Goal: Task Accomplishment & Management: Use online tool/utility

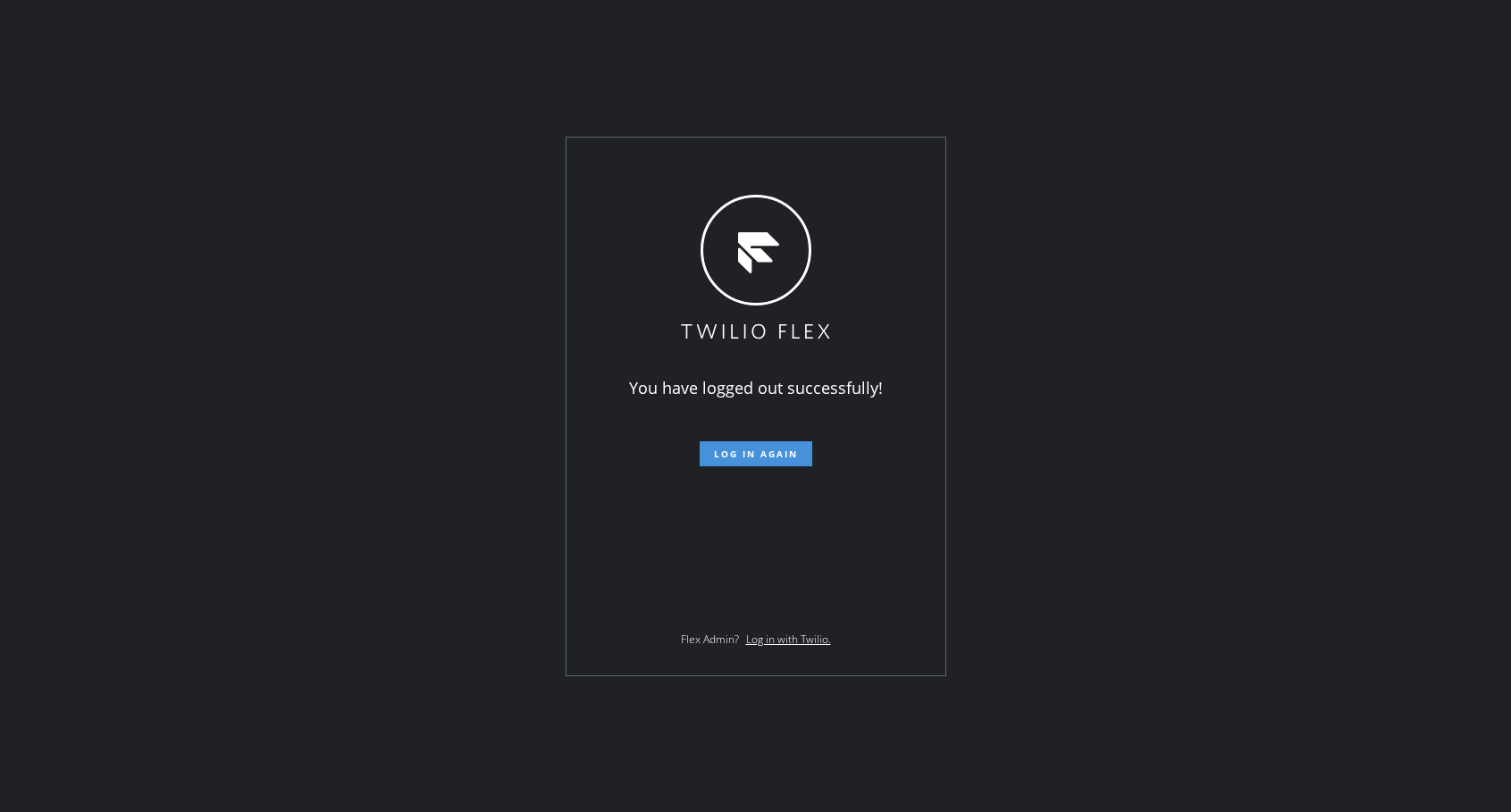
click at [777, 456] on span "Log in again" at bounding box center [756, 454] width 84 height 13
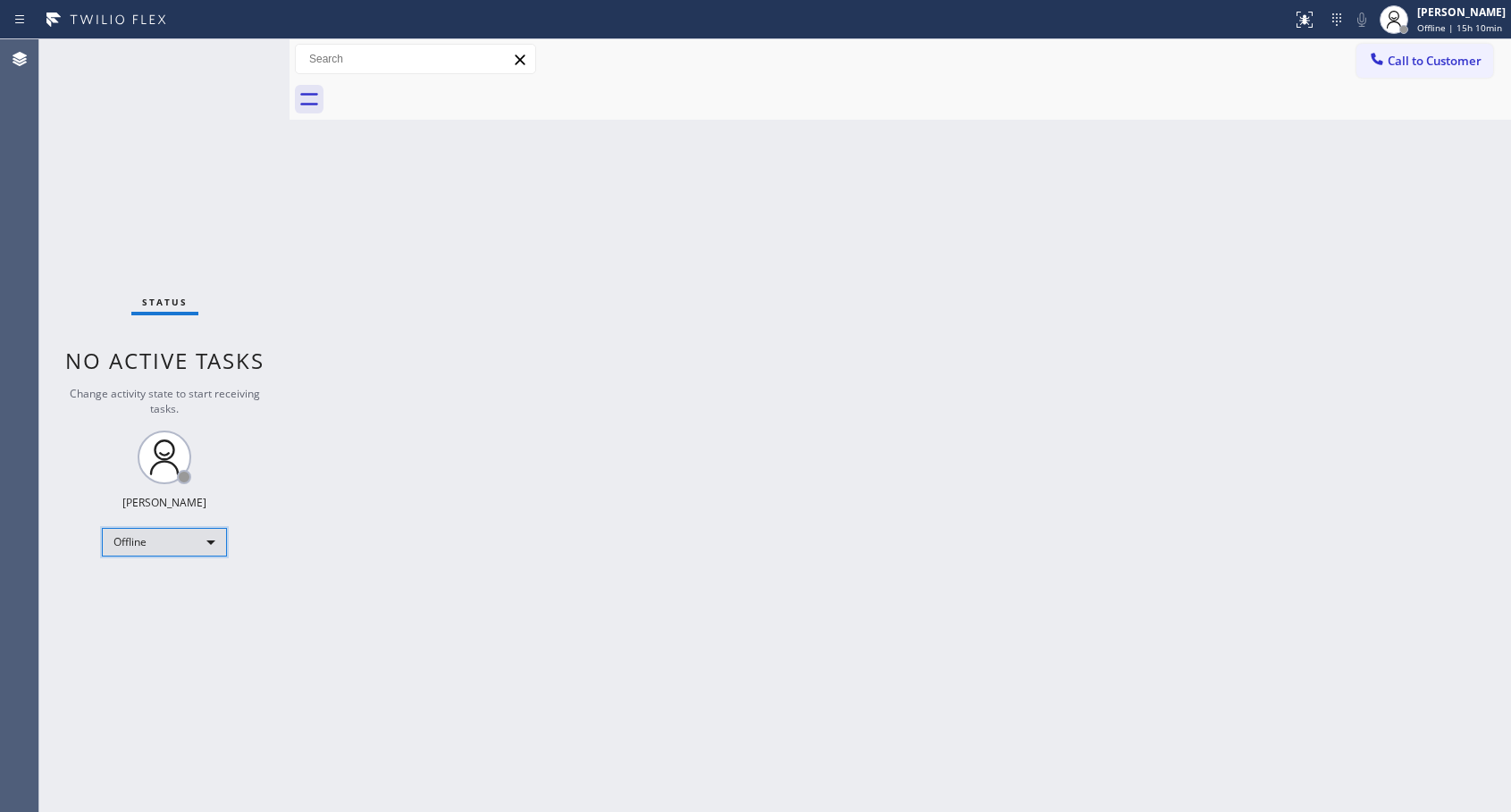
click at [181, 547] on div "Offline" at bounding box center [163, 543] width 125 height 29
click at [155, 598] on li "Available" at bounding box center [163, 590] width 121 height 22
click at [1399, 55] on span "Call to Customer" at bounding box center [1435, 61] width 93 height 16
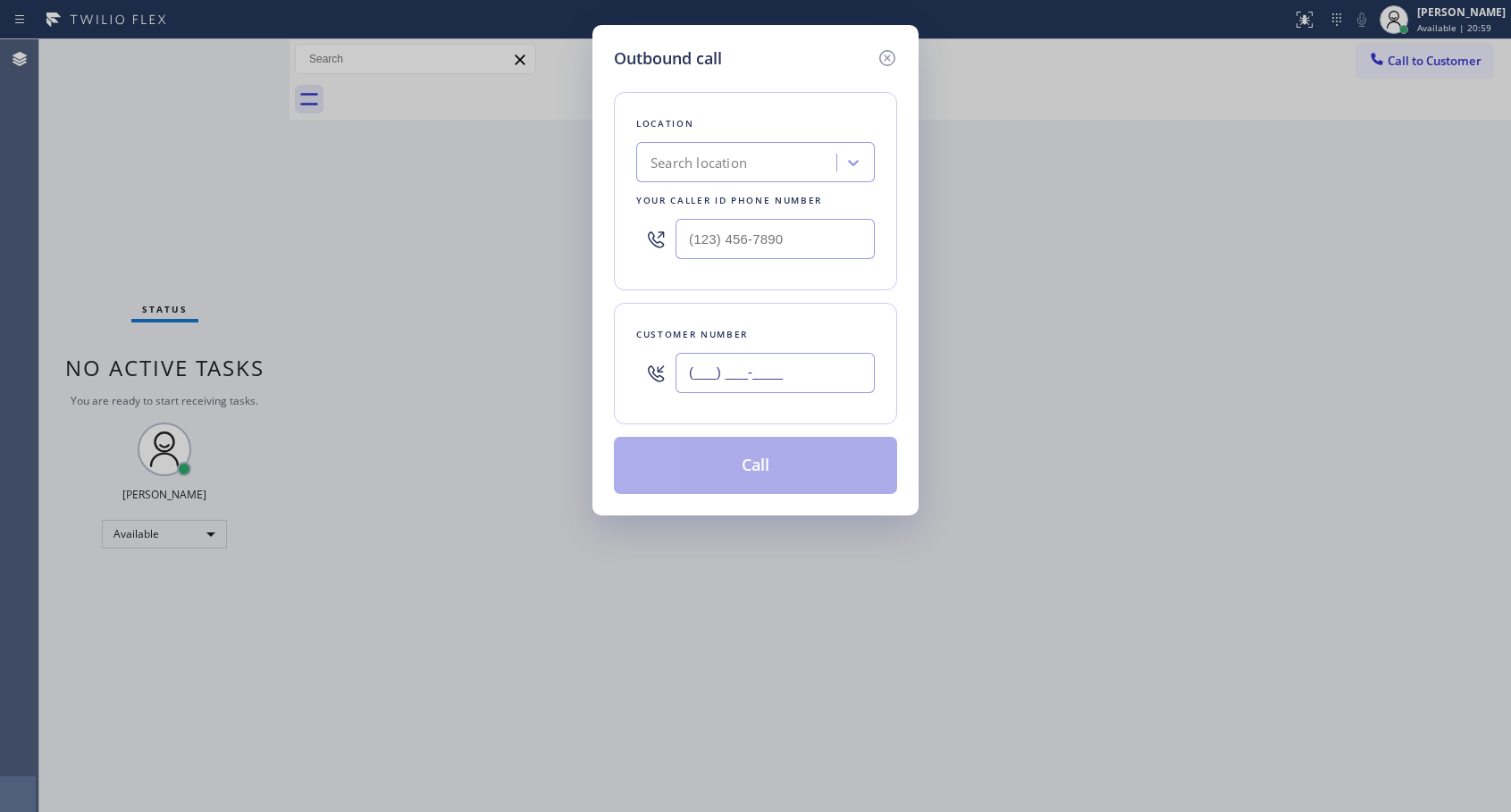
click at [841, 366] on input "(___) ___-____" at bounding box center [775, 373] width 199 height 40
paste input "305) 905-5819"
type input "[PHONE_NUMBER]"
click at [693, 245] on input "(___) ___-____" at bounding box center [775, 239] width 199 height 40
paste input "818) 614-5337"
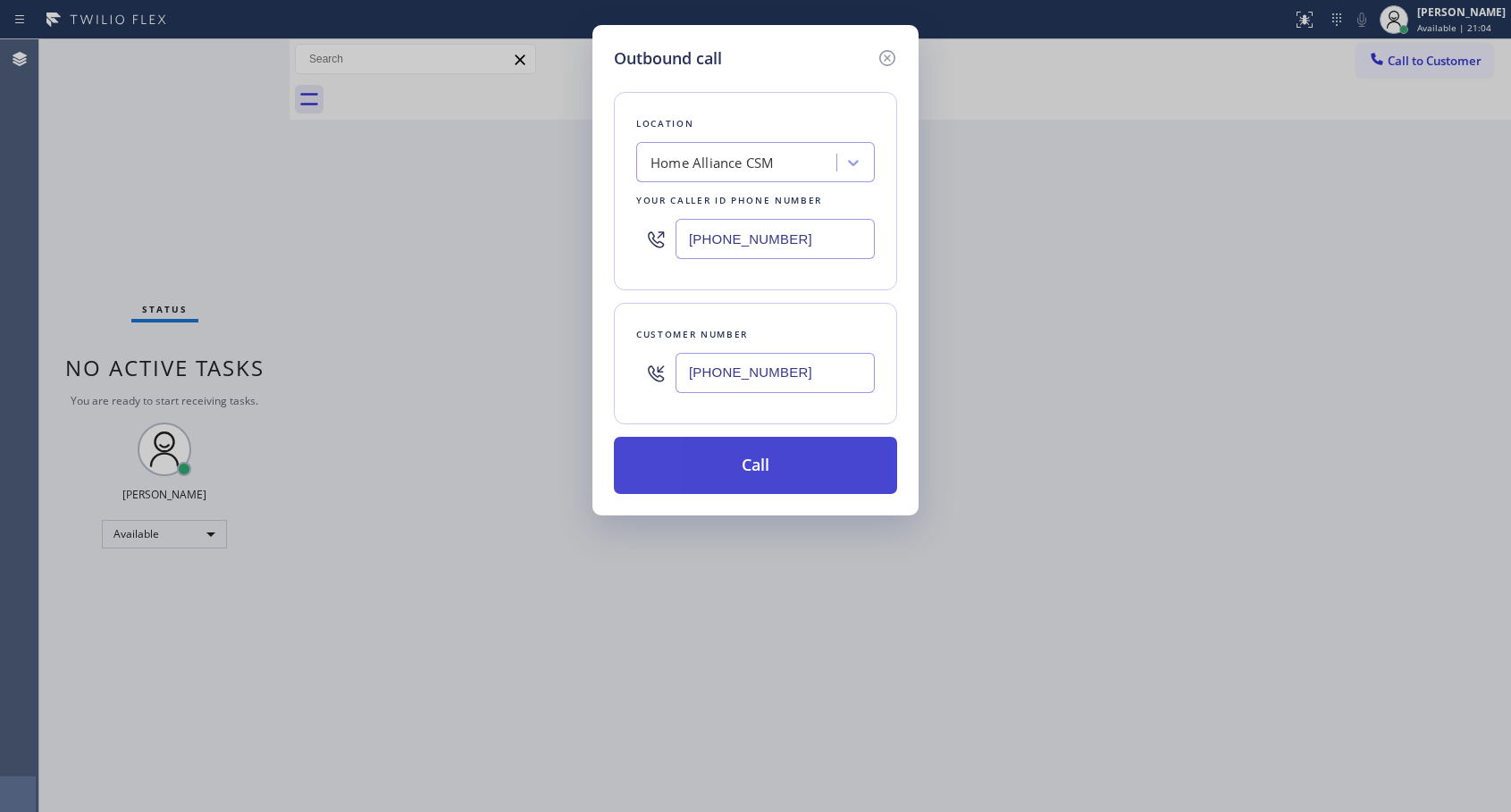
type input "[PHONE_NUMBER]"
click at [766, 480] on button "Call" at bounding box center [755, 465] width 283 height 57
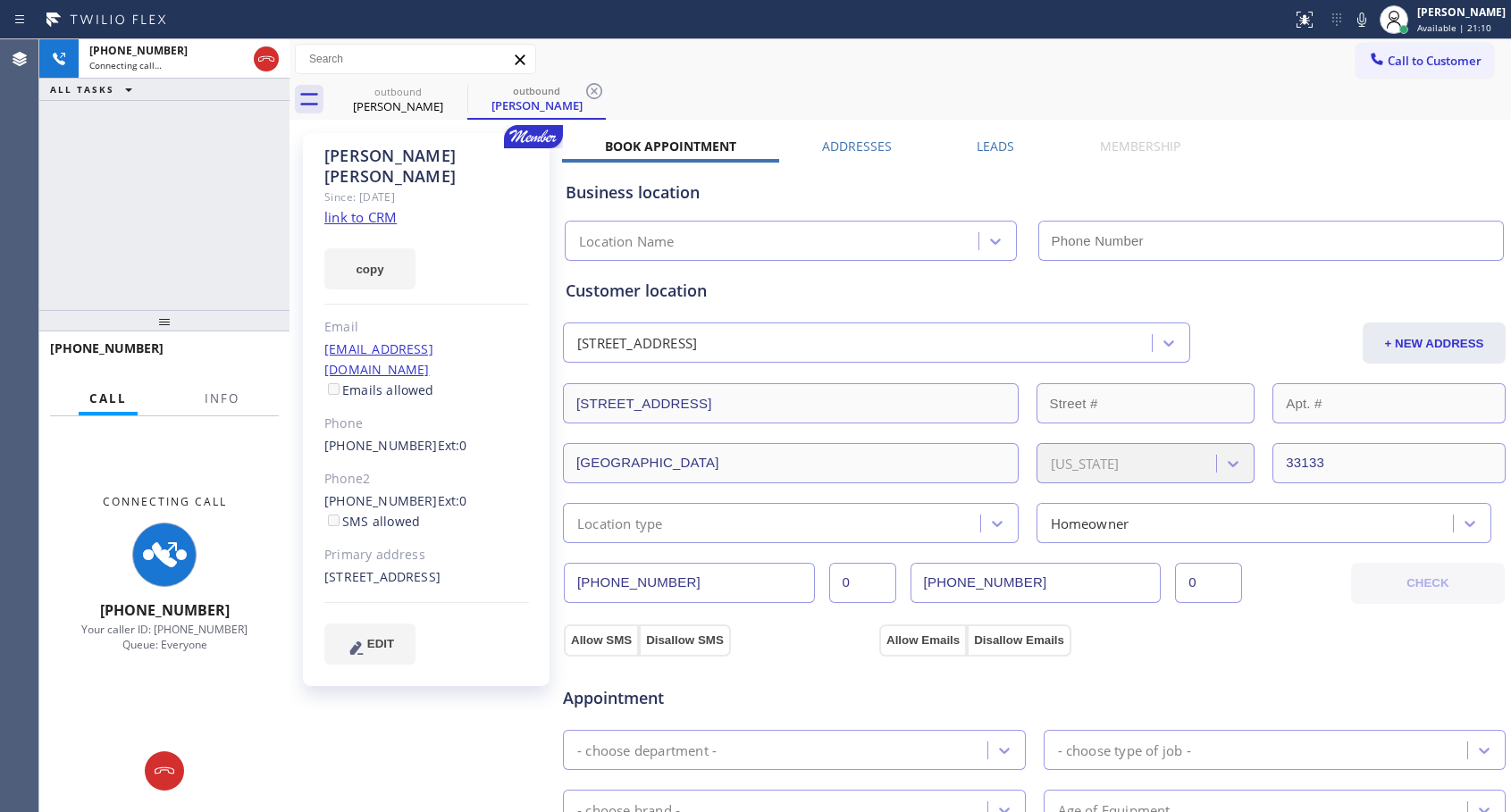
type input "[PHONE_NUMBER]"
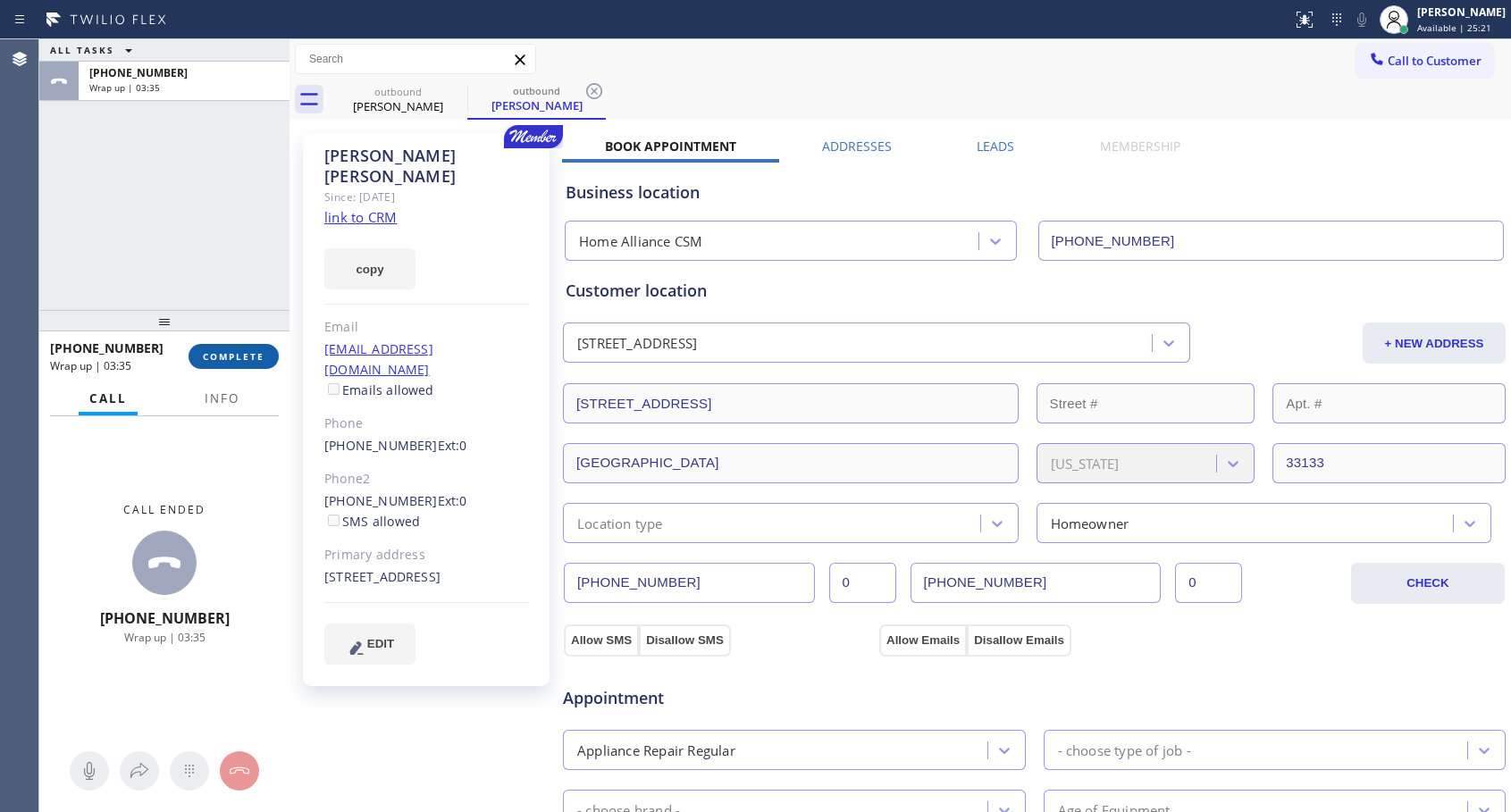
click at [260, 353] on span "COMPLETE" at bounding box center [234, 357] width 62 height 13
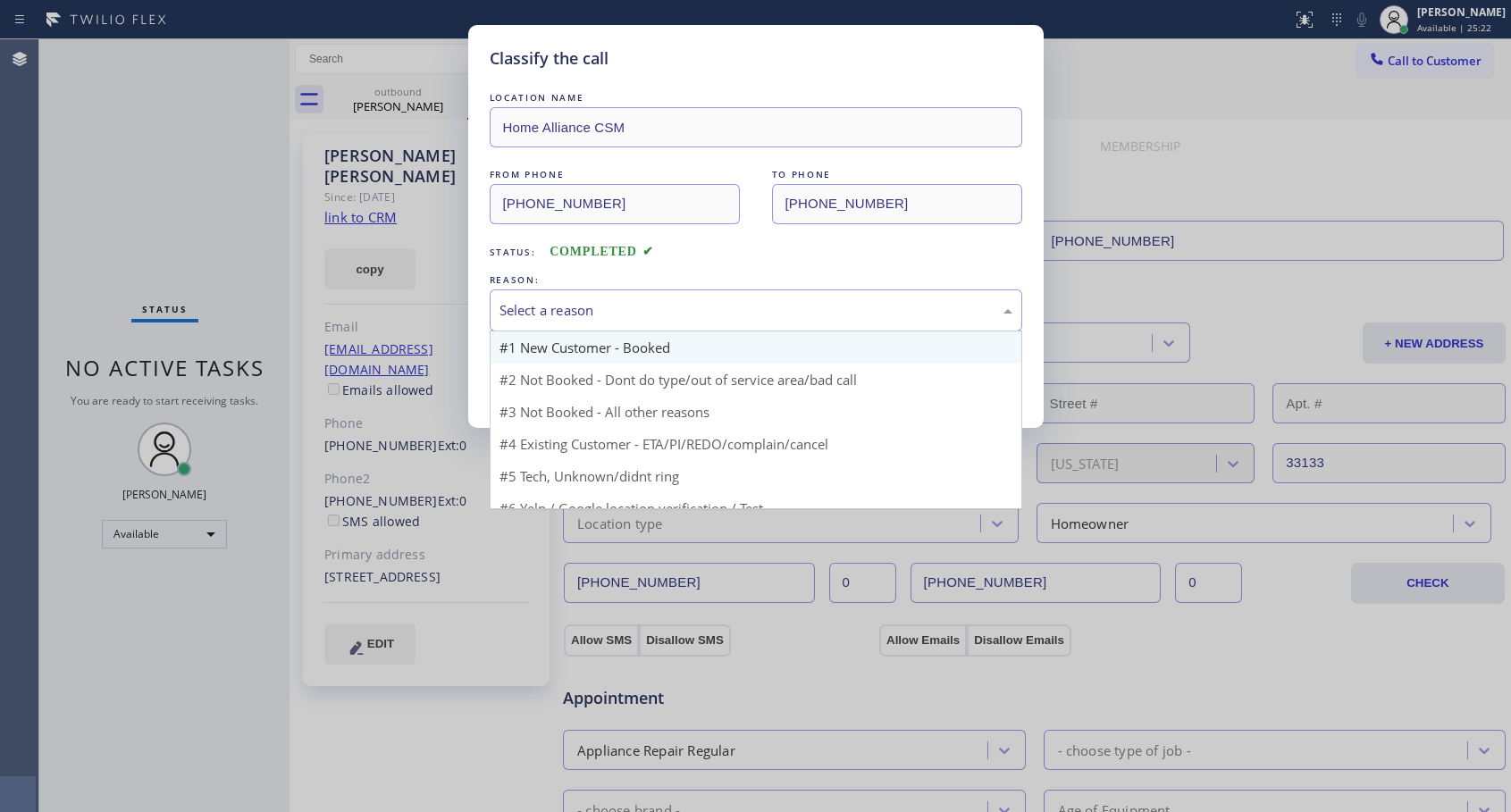
click at [544, 327] on div "Select a reason" at bounding box center [756, 310] width 533 height 42
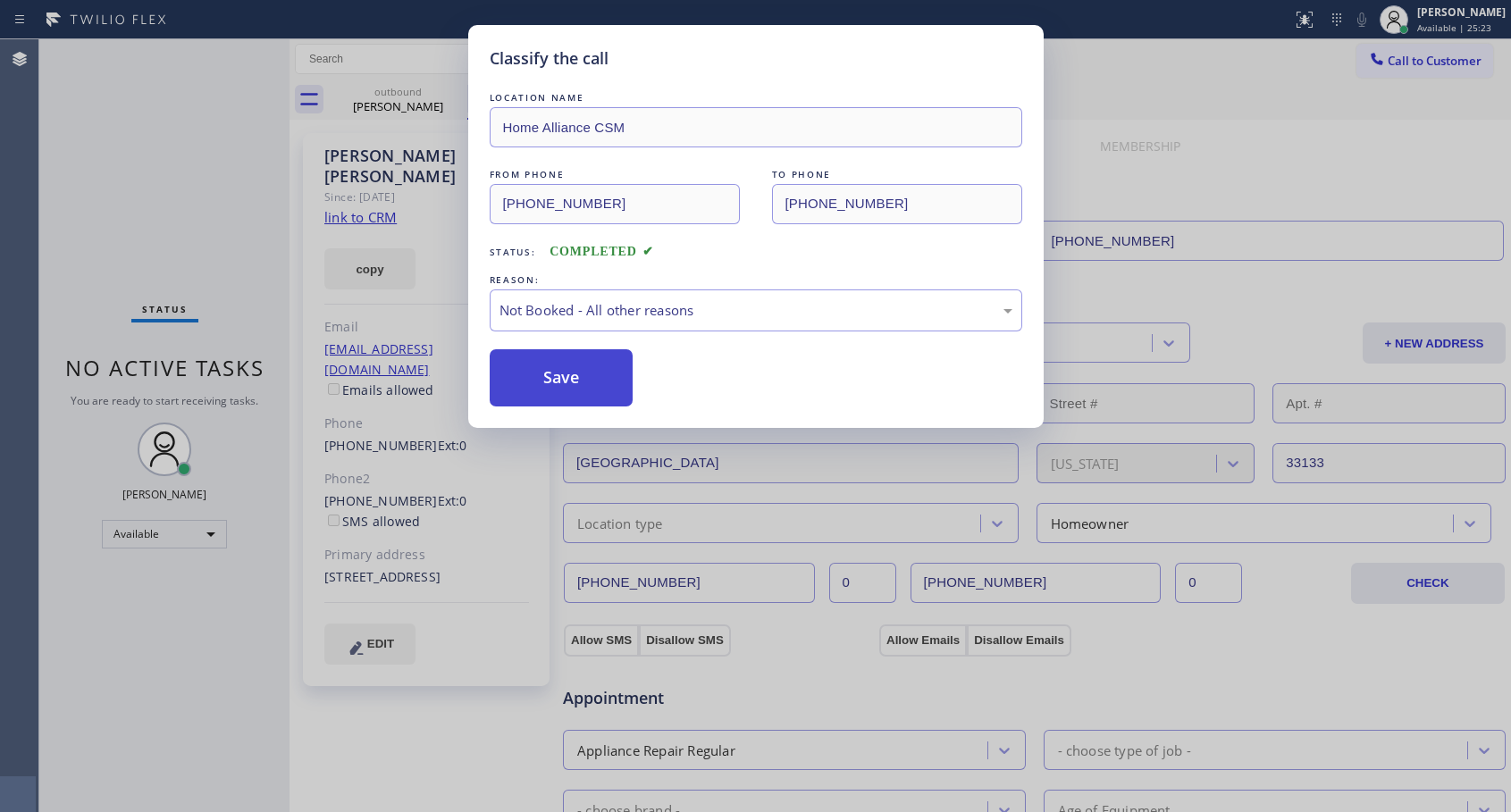
click at [535, 373] on button "Save" at bounding box center [561, 378] width 144 height 57
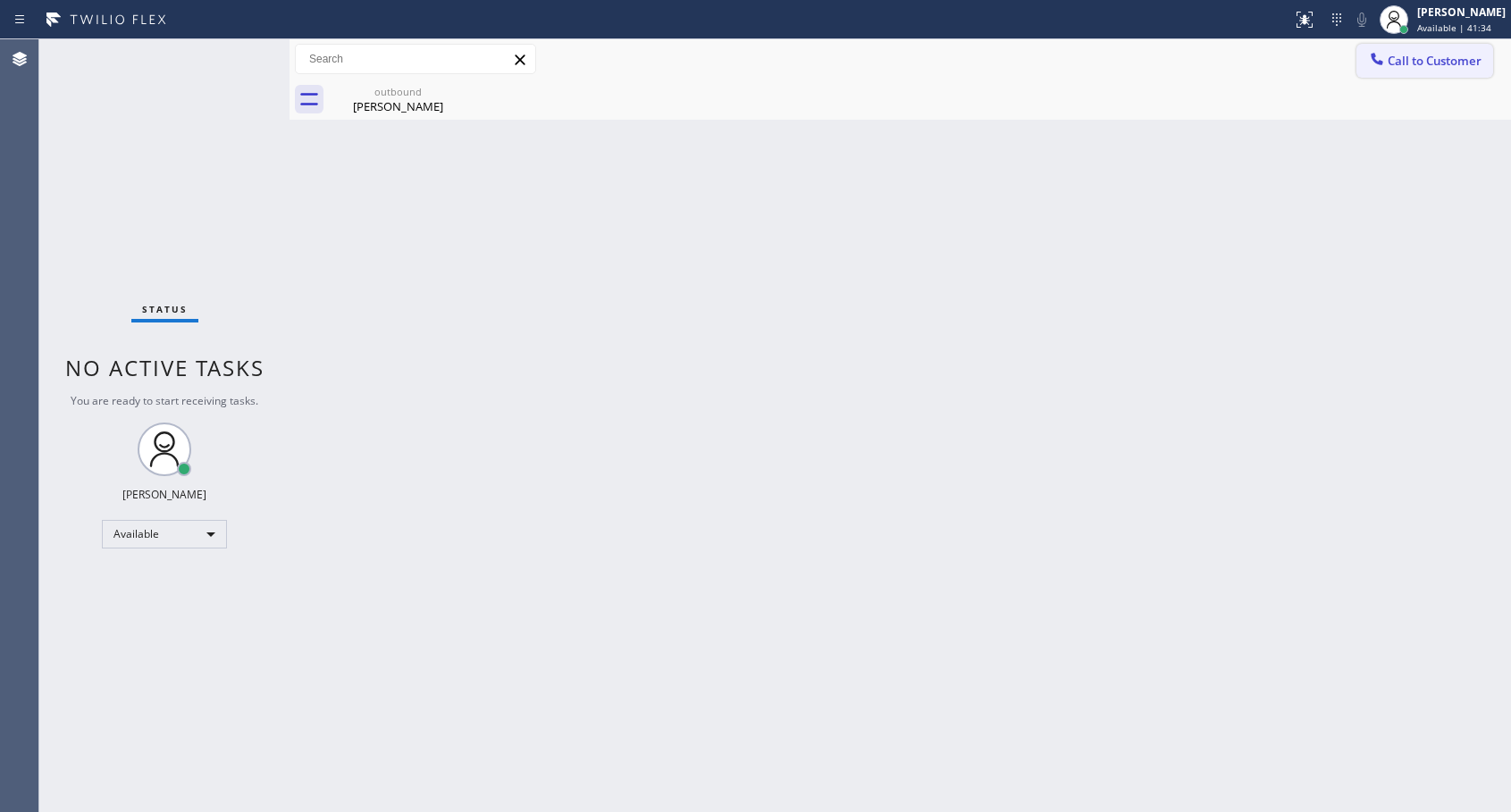
click at [1369, 59] on icon at bounding box center [1377, 59] width 18 height 18
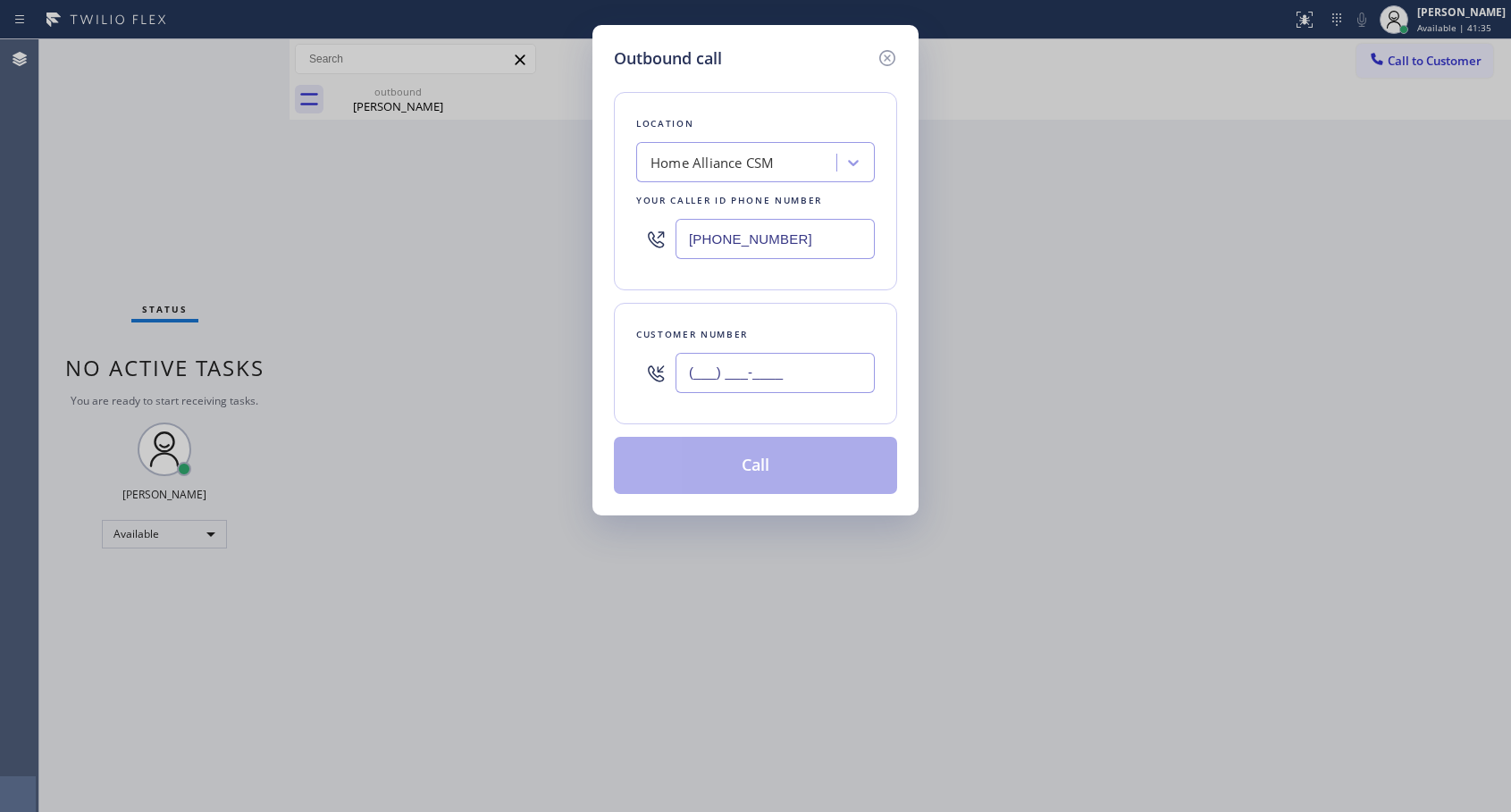
click at [855, 372] on input "(___) ___-____" at bounding box center [775, 373] width 199 height 40
paste input "954) 663-1538"
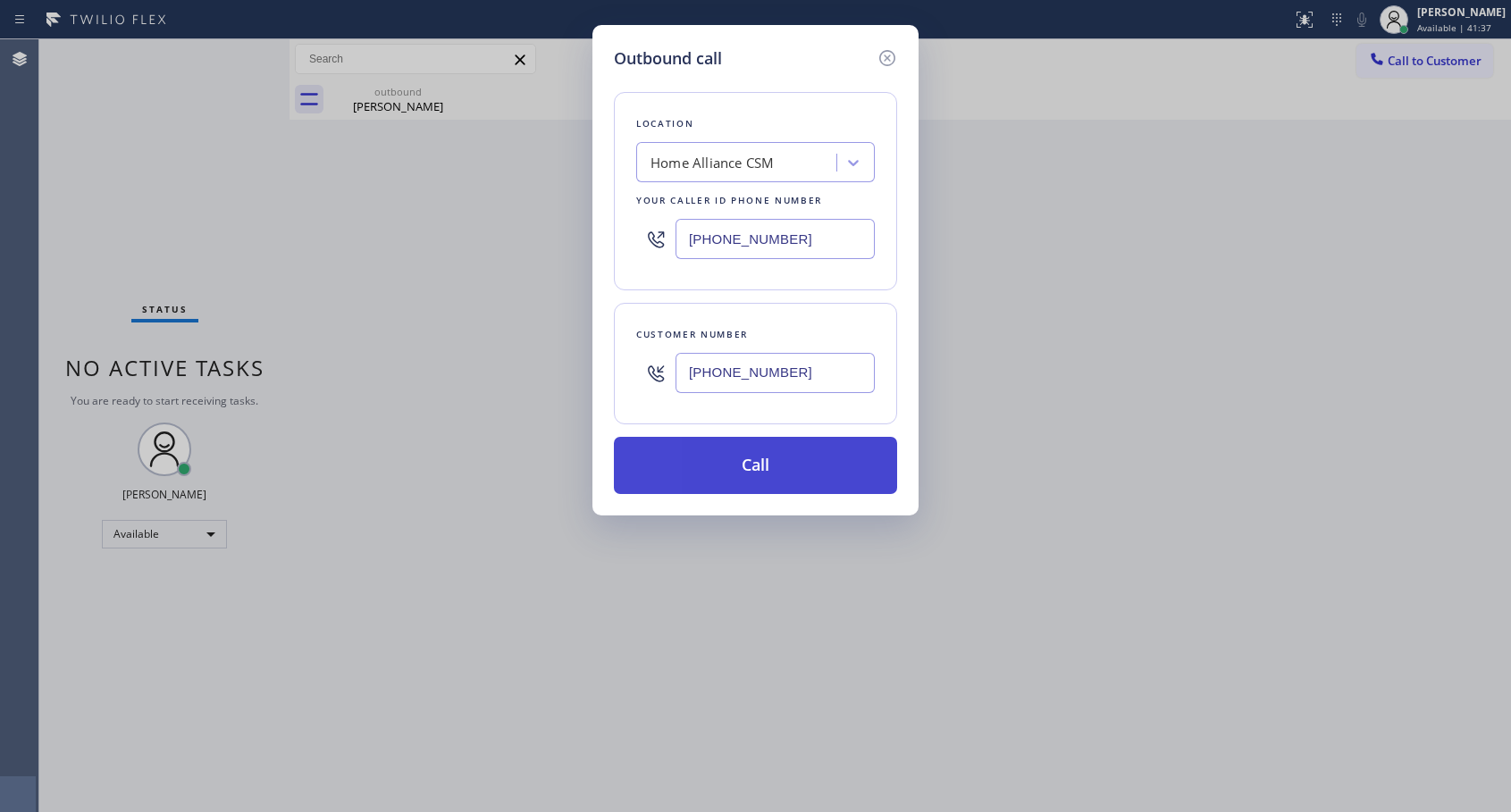
type input "[PHONE_NUMBER]"
click at [747, 463] on button "Call" at bounding box center [755, 465] width 283 height 57
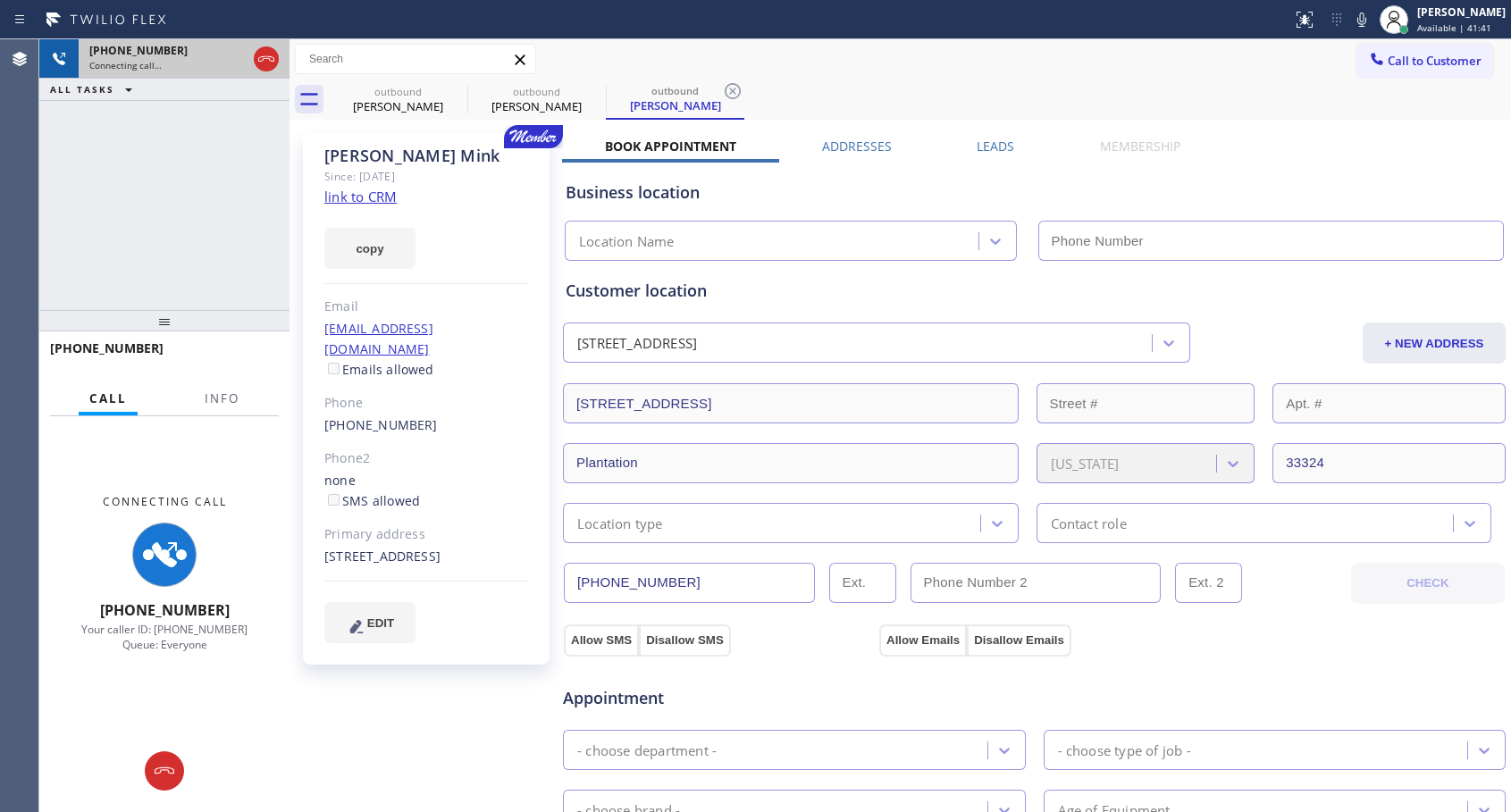
type input "[PHONE_NUMBER]"
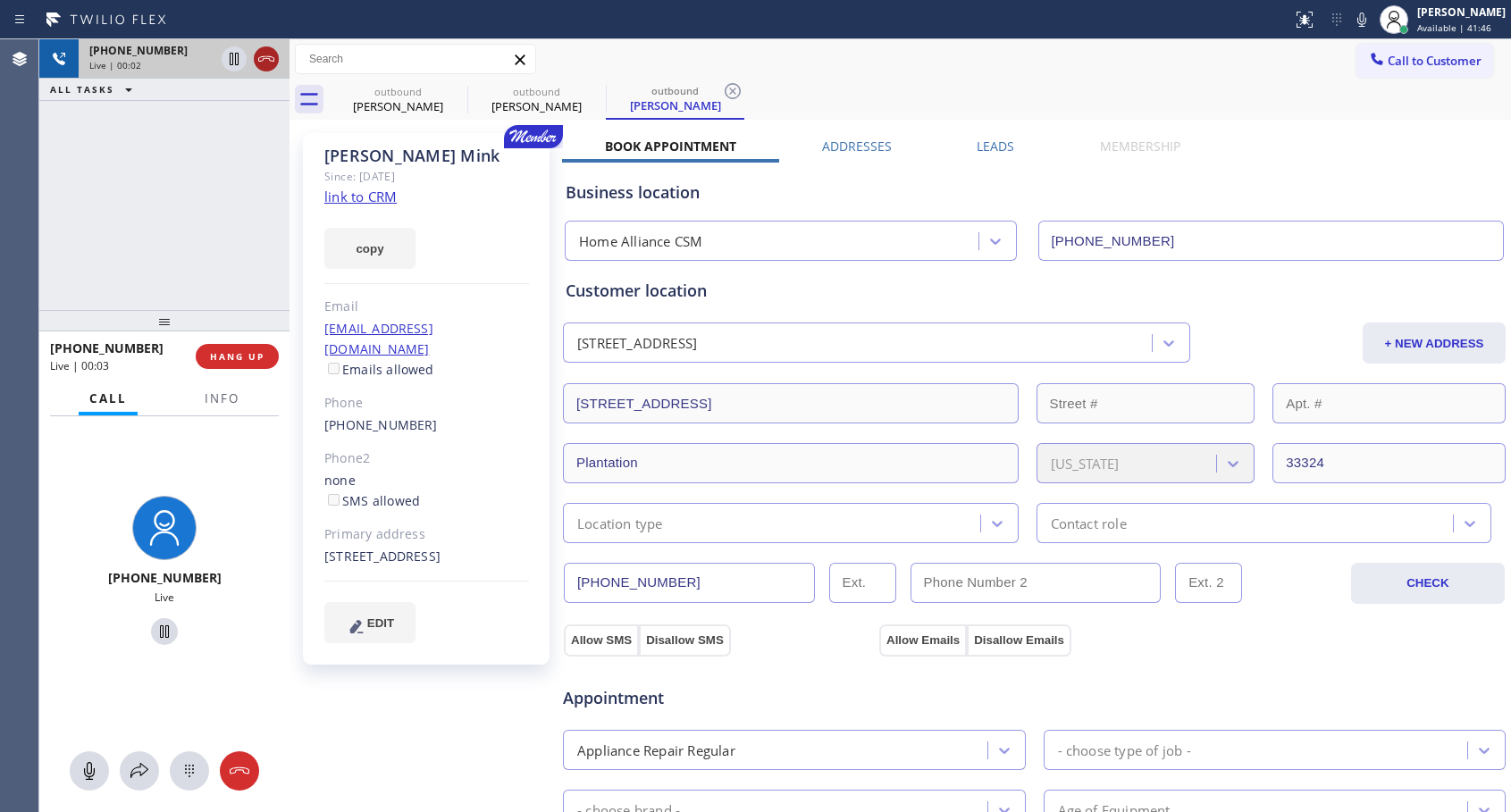
click at [261, 57] on icon at bounding box center [266, 59] width 22 height 22
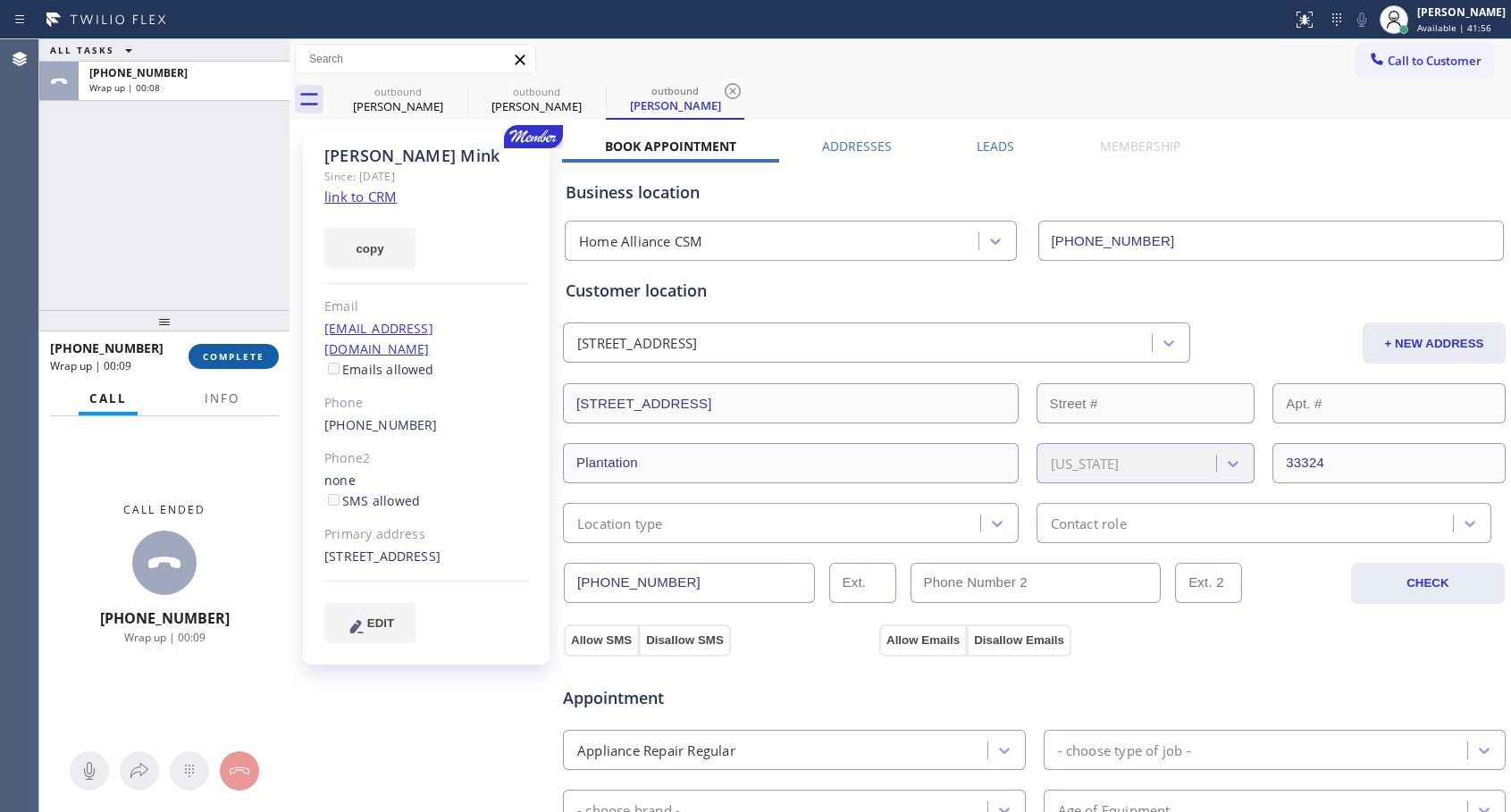
click at [256, 363] on button "COMPLETE" at bounding box center [234, 357] width 90 height 25
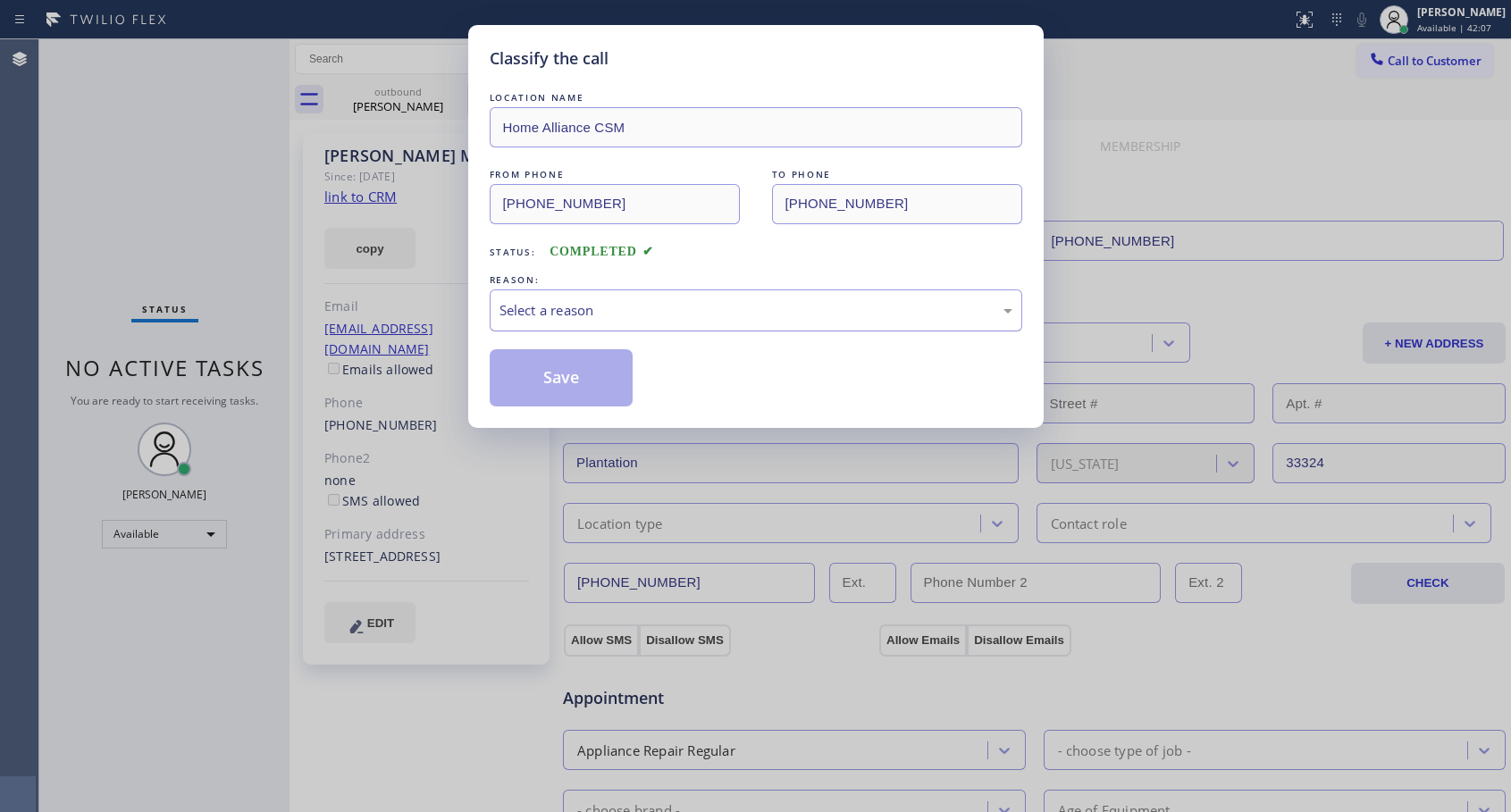
click at [673, 322] on div "Select a reason" at bounding box center [756, 310] width 533 height 42
click at [589, 374] on button "Save" at bounding box center [561, 378] width 144 height 57
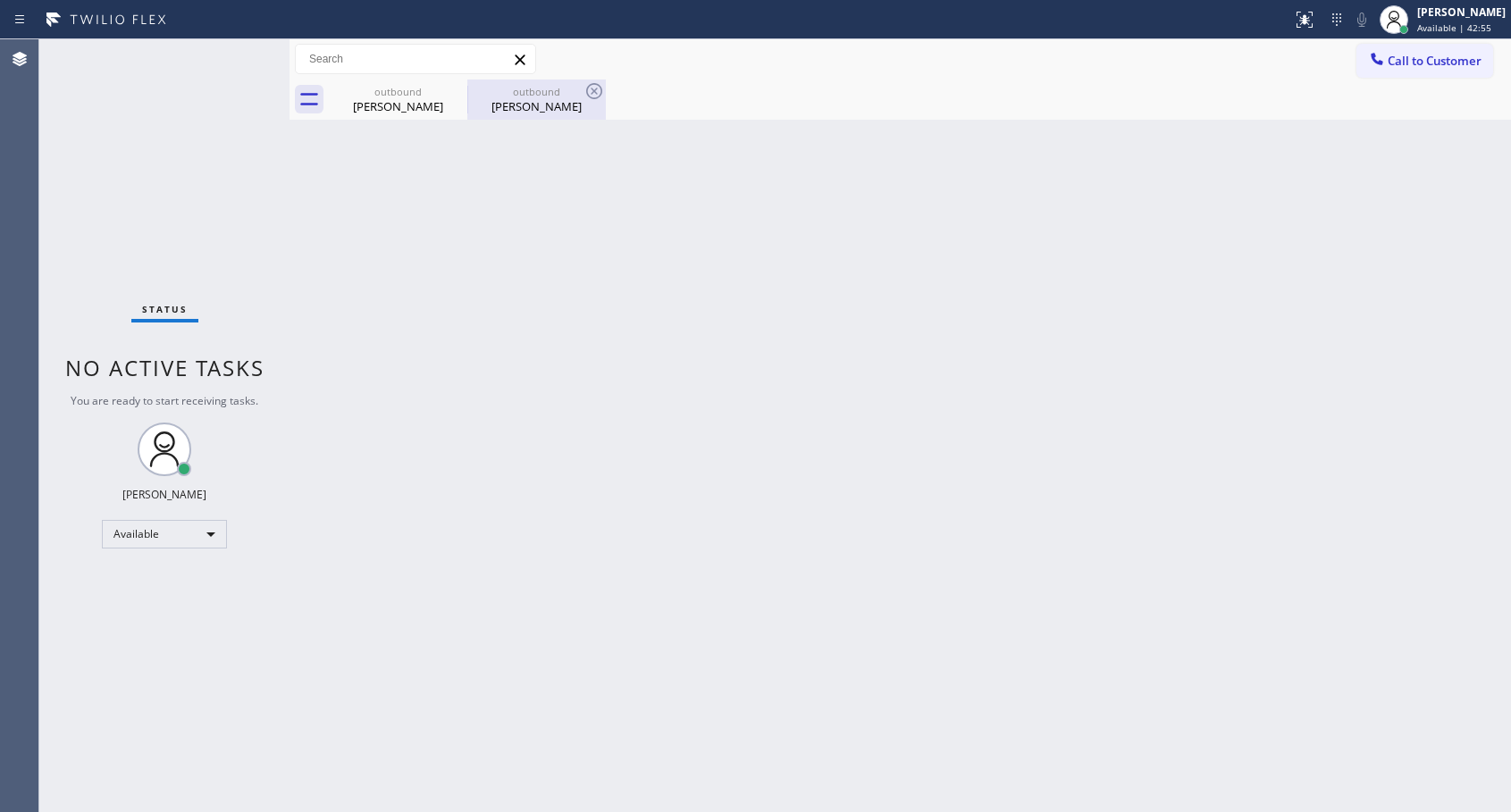
click at [562, 97] on div "outbound" at bounding box center [536, 91] width 135 height 13
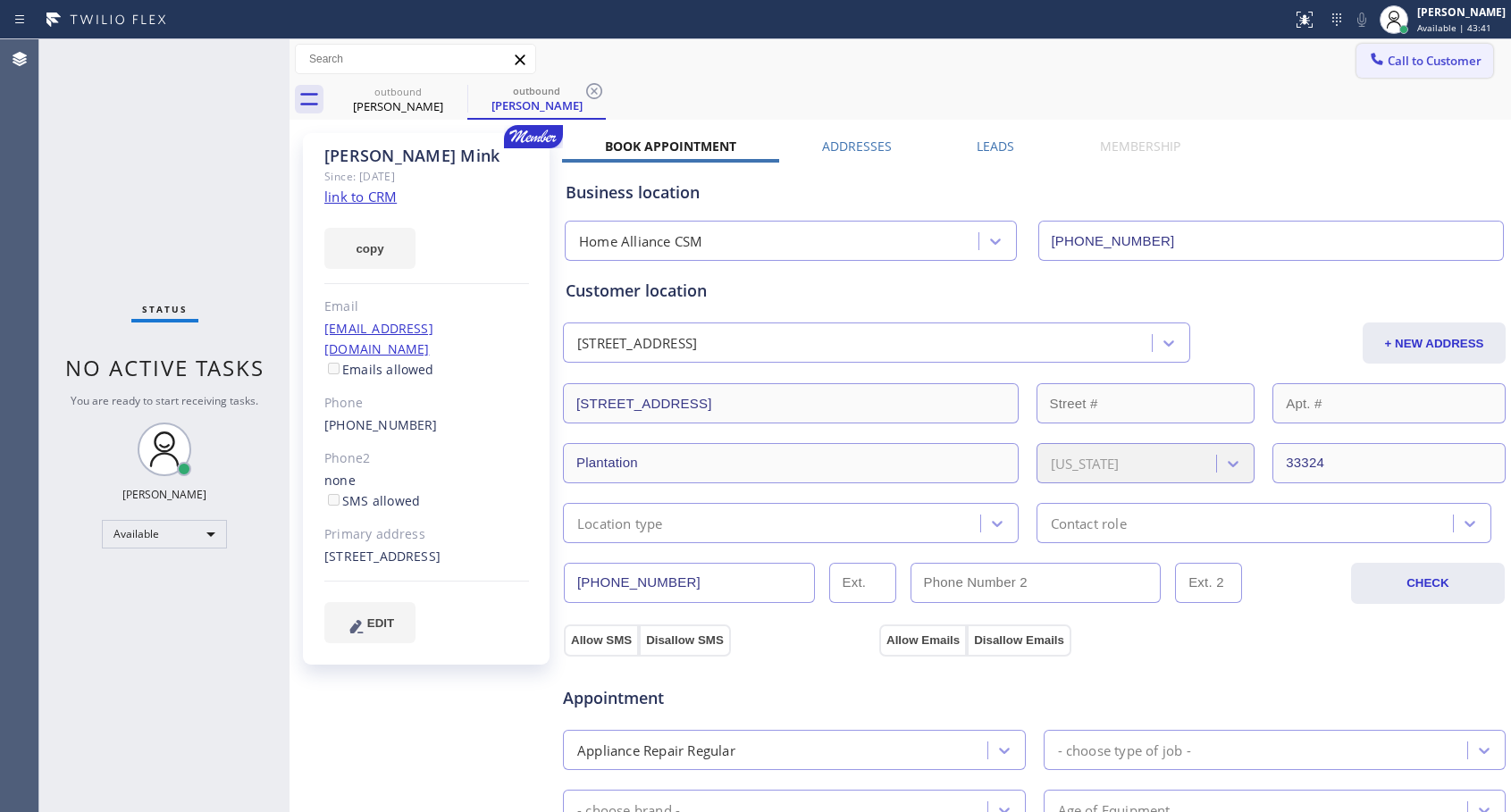
click at [1388, 53] on span "Call to Customer" at bounding box center [1435, 61] width 93 height 16
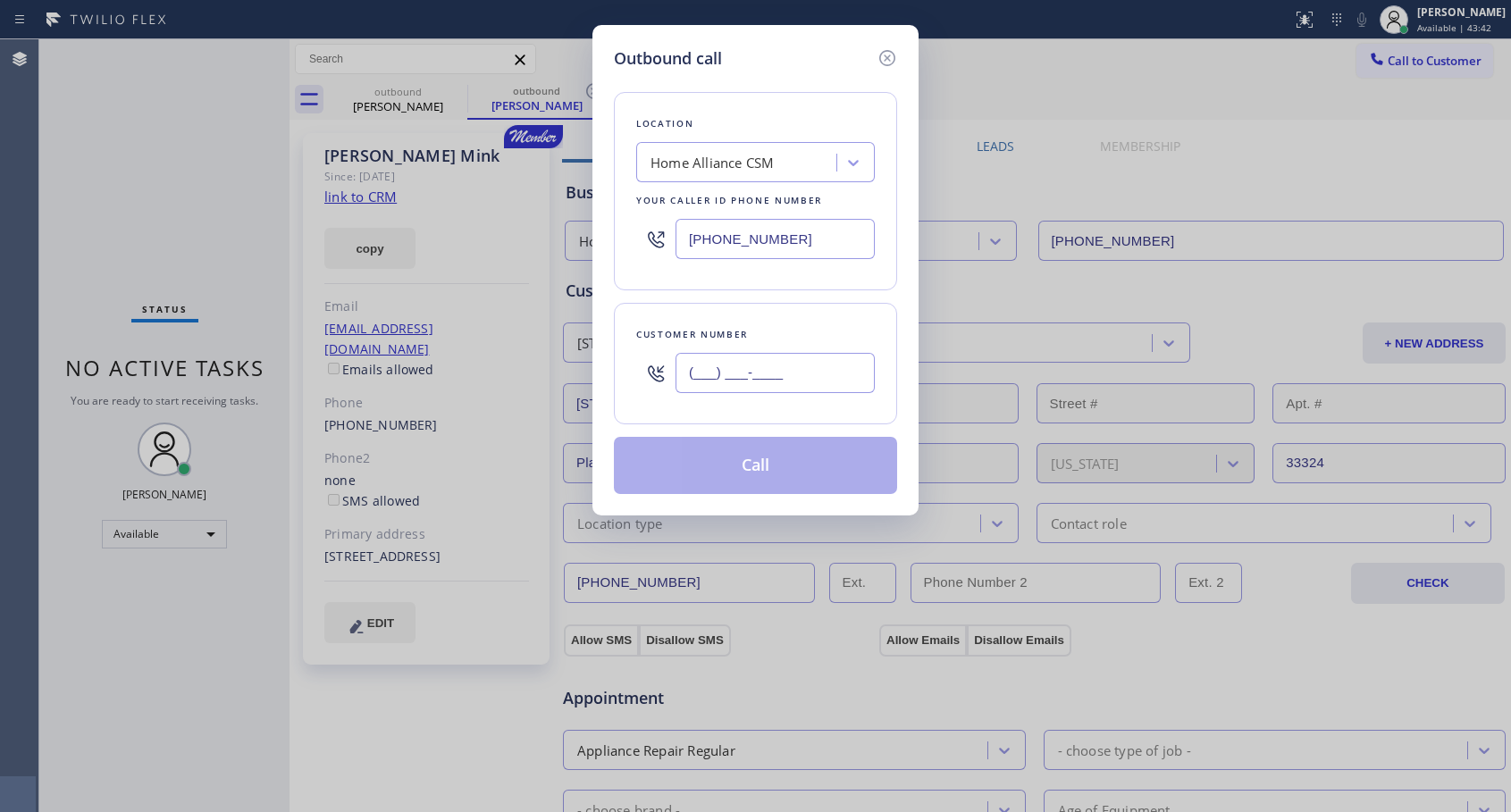
click at [845, 375] on input "(___) ___-____" at bounding box center [775, 373] width 199 height 40
paste input "954) 663-1538"
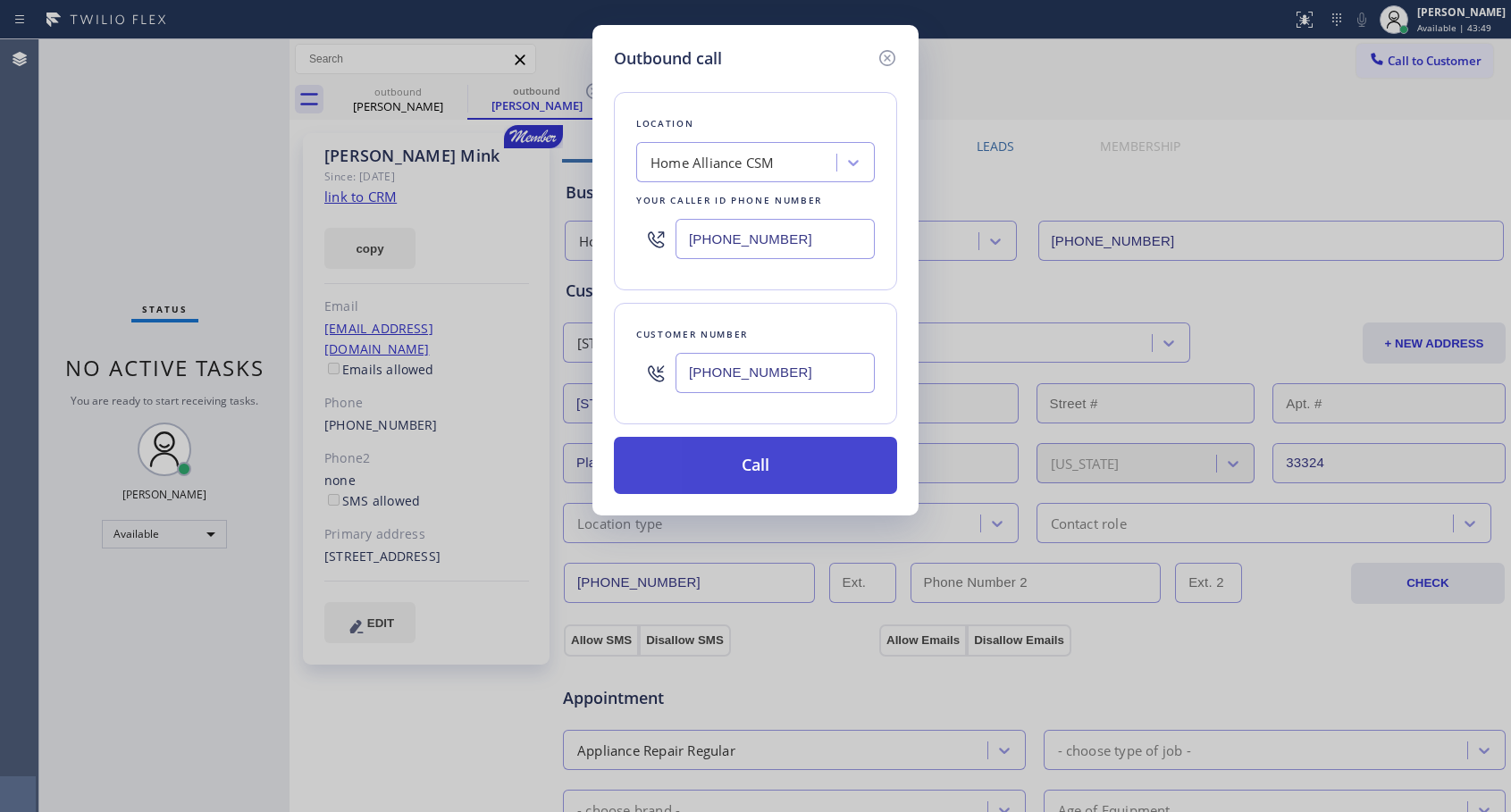
type input "[PHONE_NUMBER]"
click at [754, 477] on button "Call" at bounding box center [755, 465] width 283 height 57
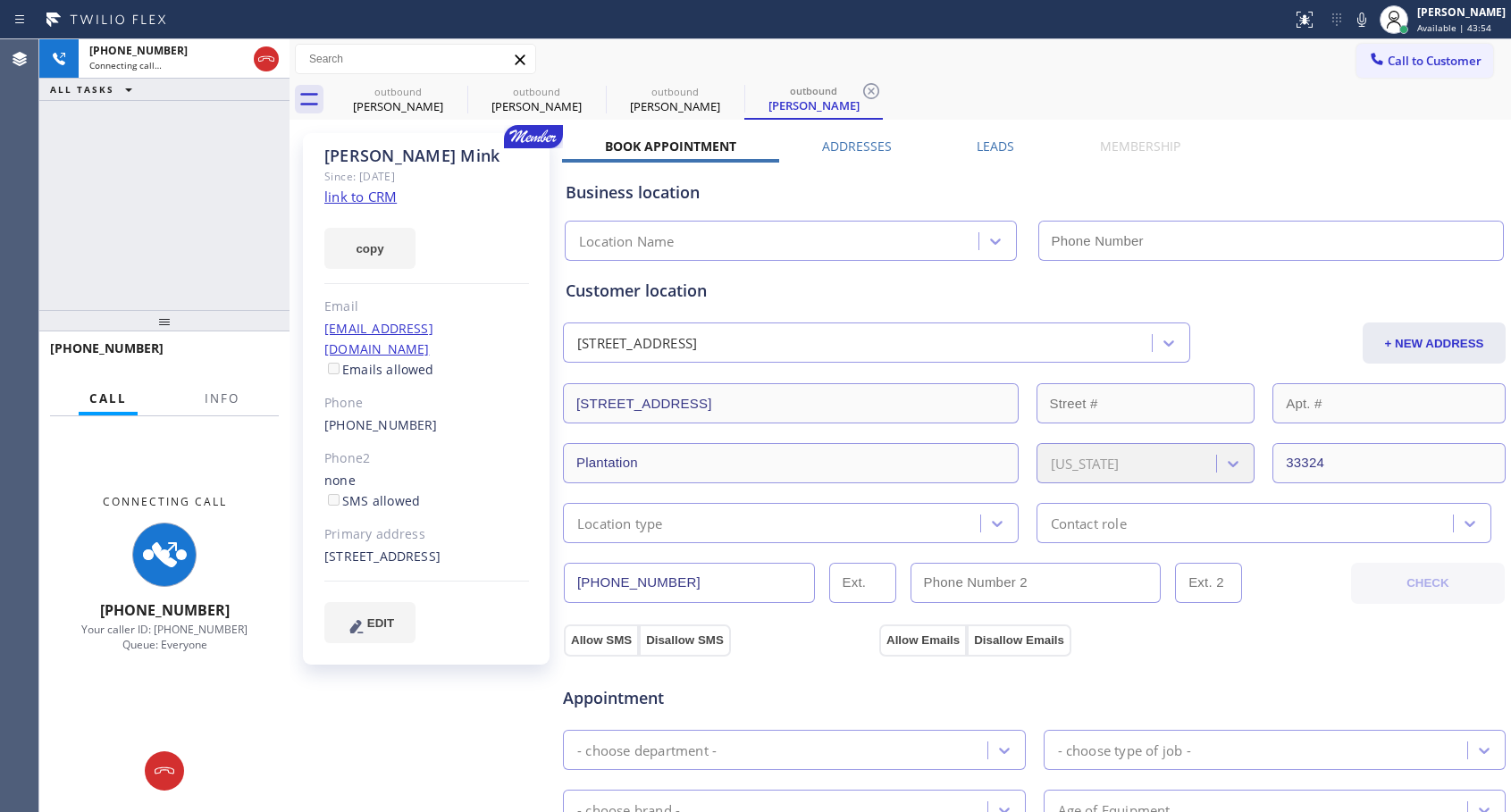
type input "[PHONE_NUMBER]"
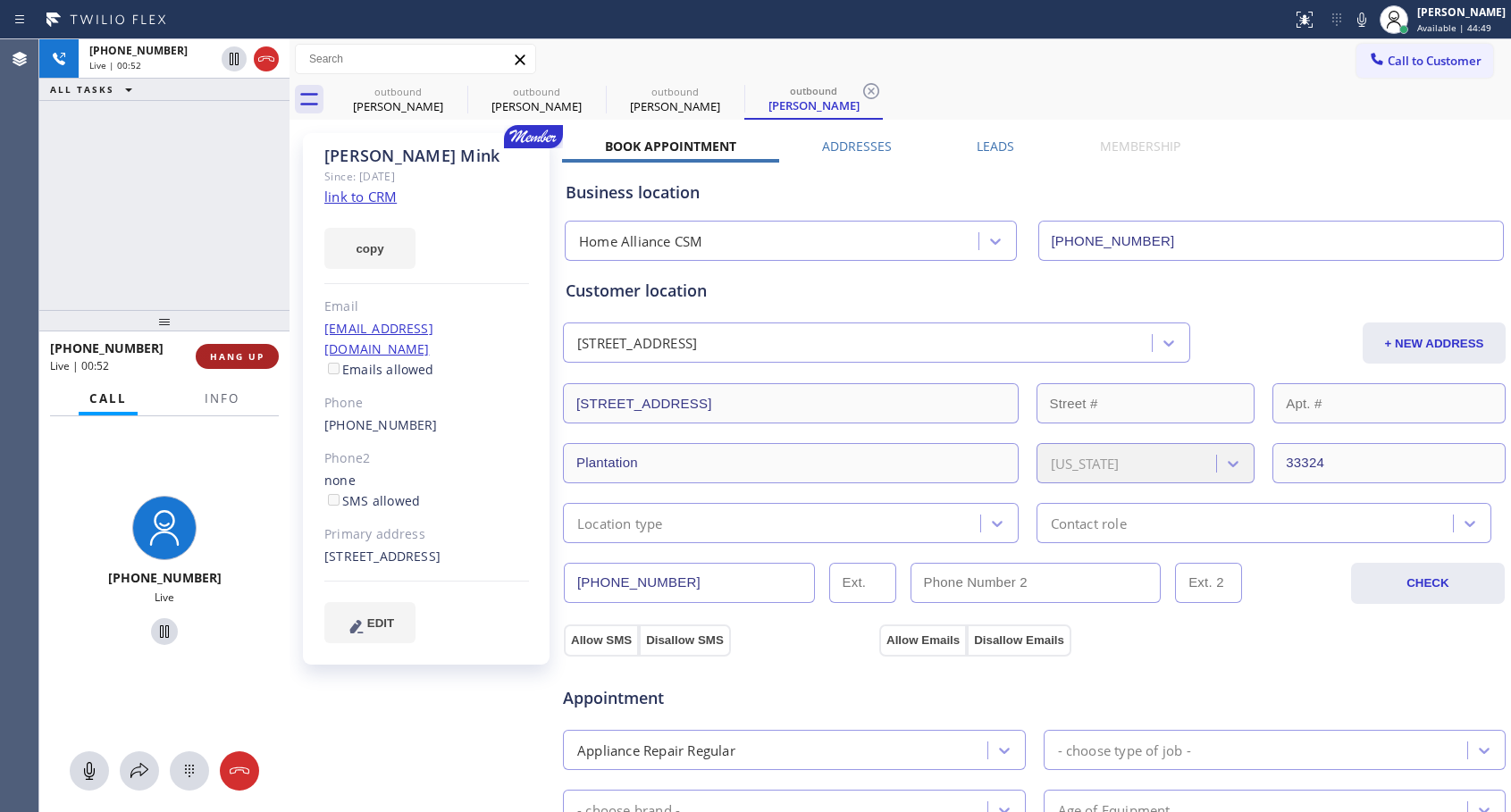
click at [240, 354] on span "HANG UP" at bounding box center [237, 357] width 55 height 13
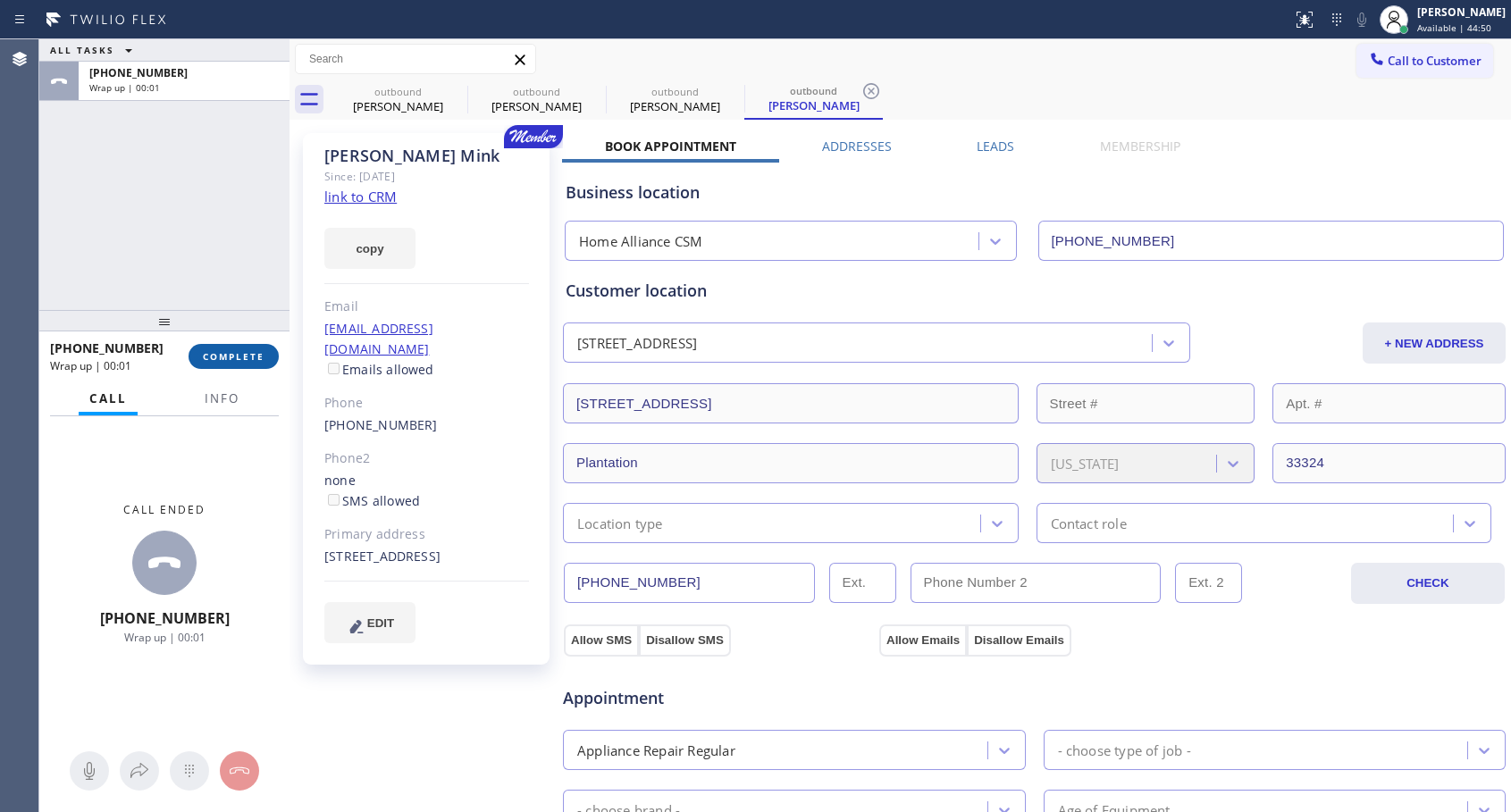
click at [240, 354] on span "COMPLETE" at bounding box center [234, 357] width 62 height 13
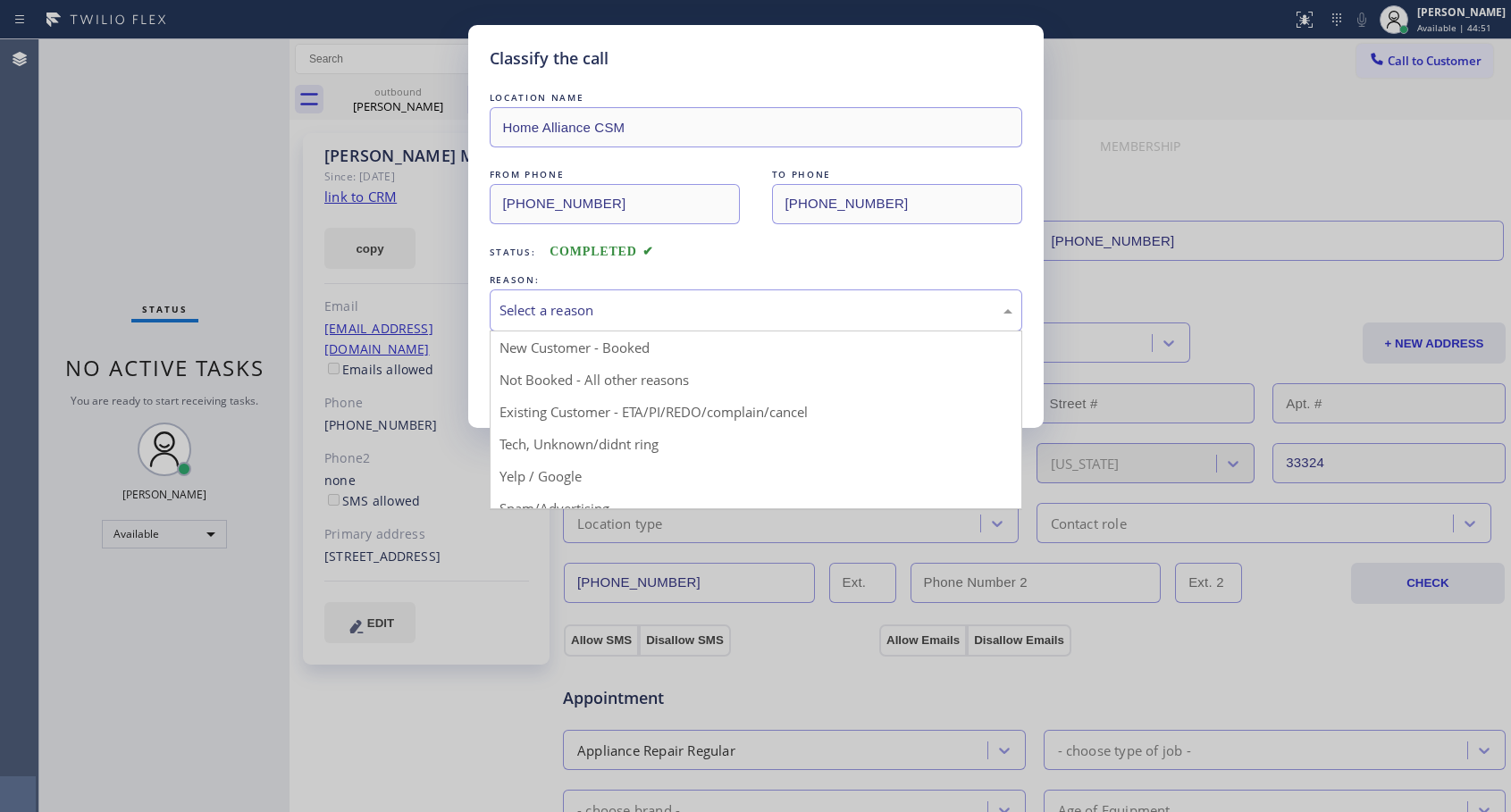
click at [660, 308] on div "Select a reason" at bounding box center [756, 310] width 513 height 21
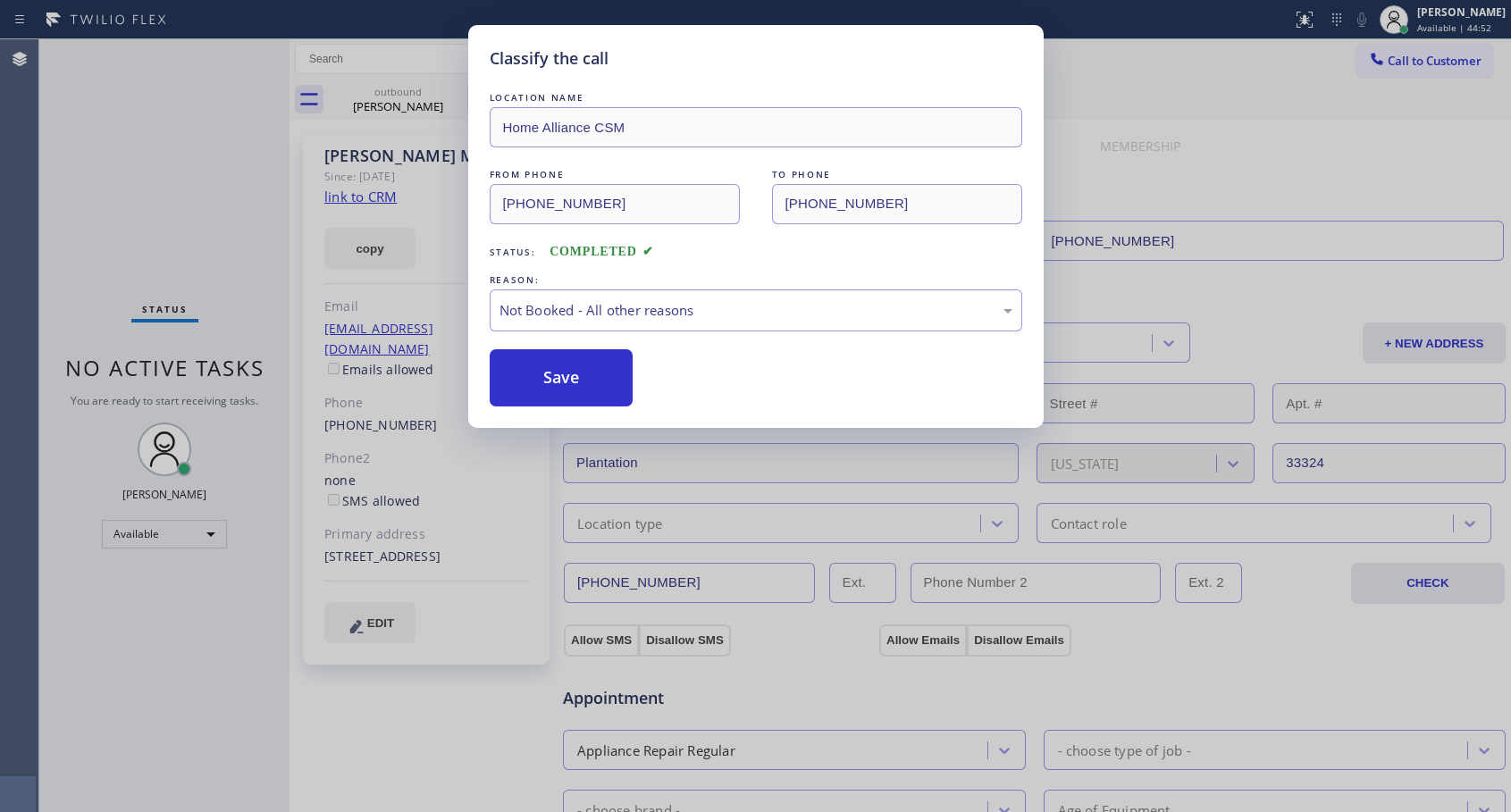
click at [530, 378] on button "Save" at bounding box center [561, 378] width 144 height 57
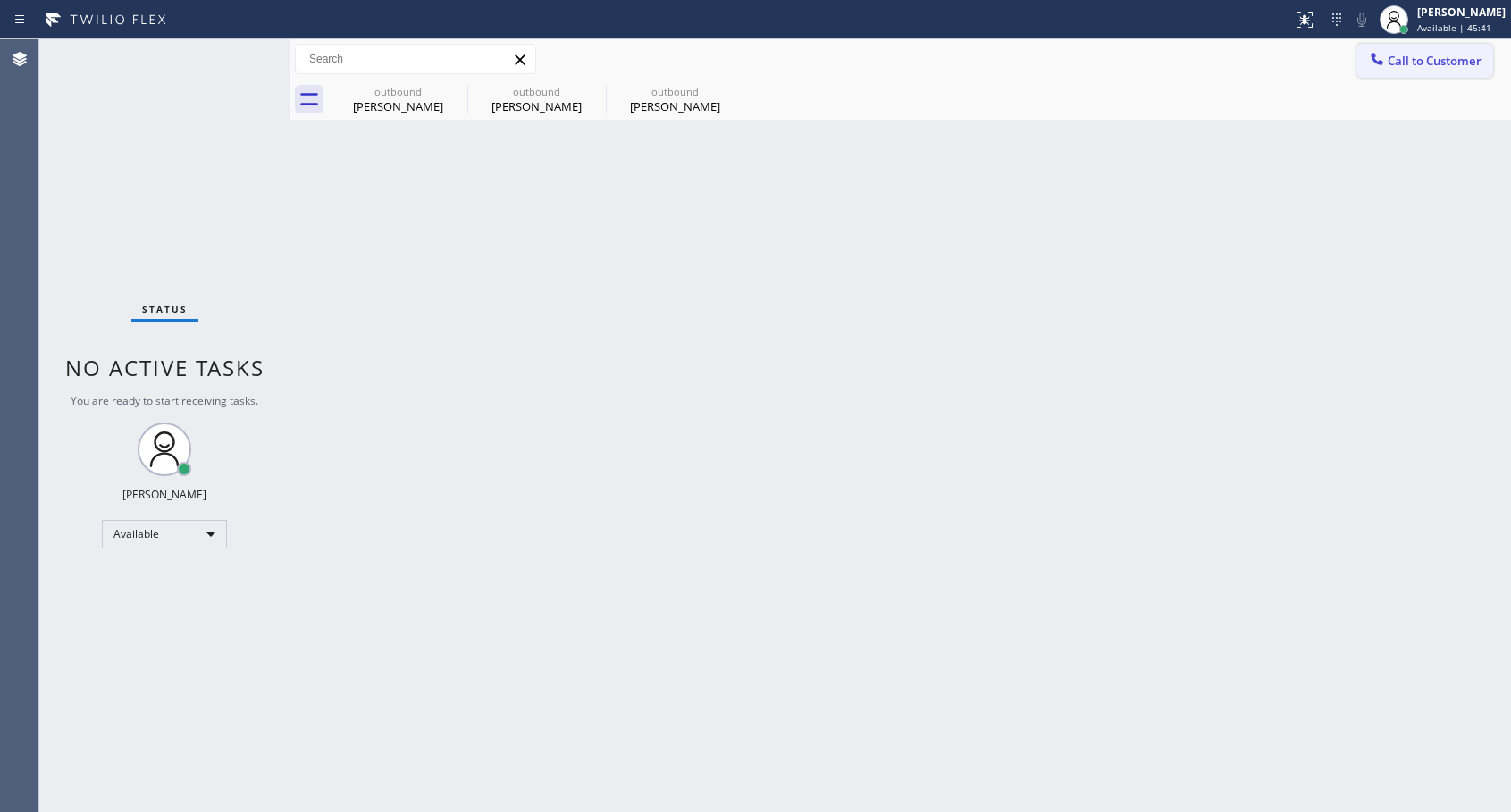
click at [1401, 66] on span "Call to Customer" at bounding box center [1435, 61] width 93 height 16
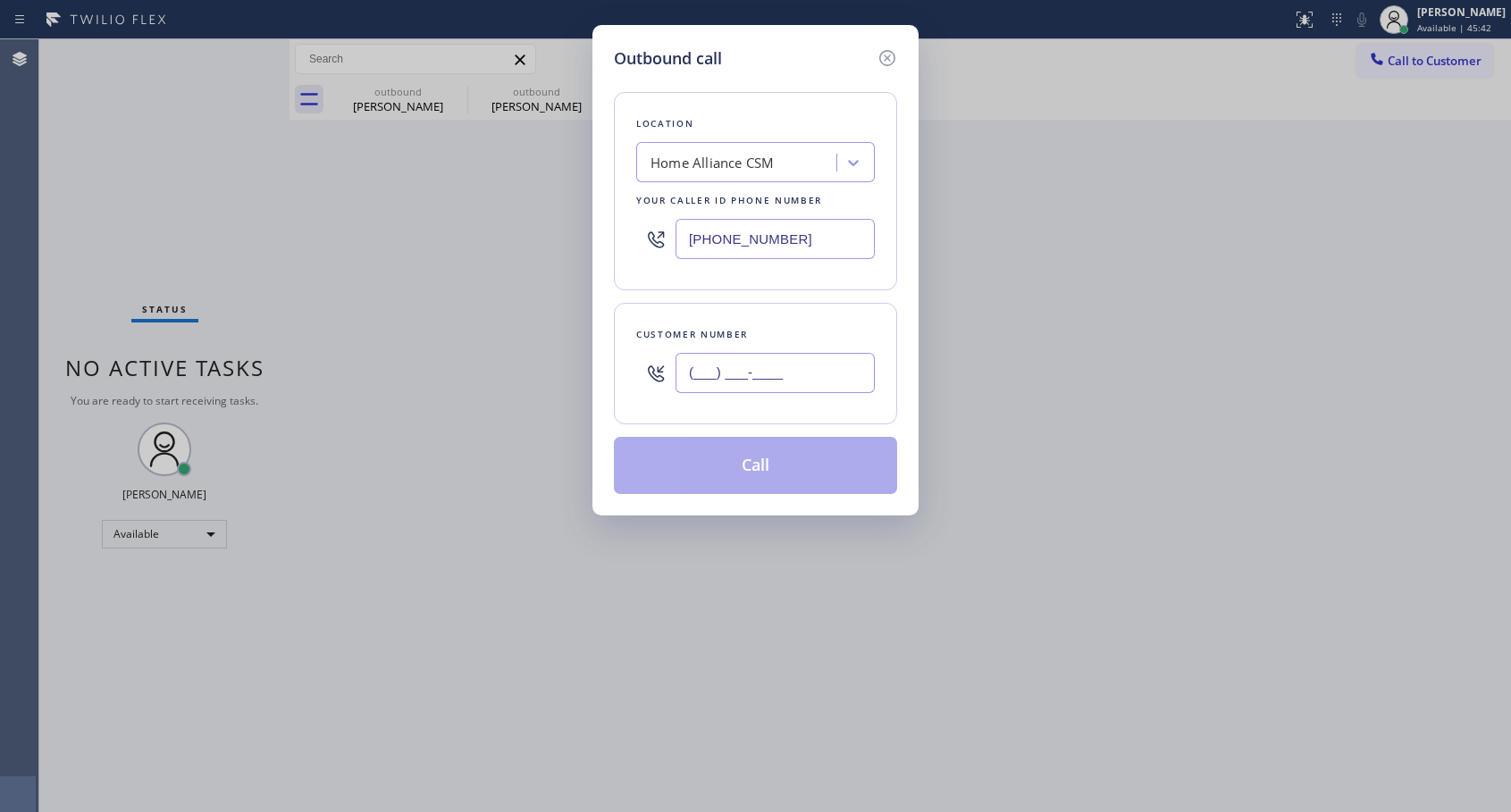
click at [731, 377] on input "(___) ___-____" at bounding box center [775, 373] width 199 height 40
paste input "786) 498-4716"
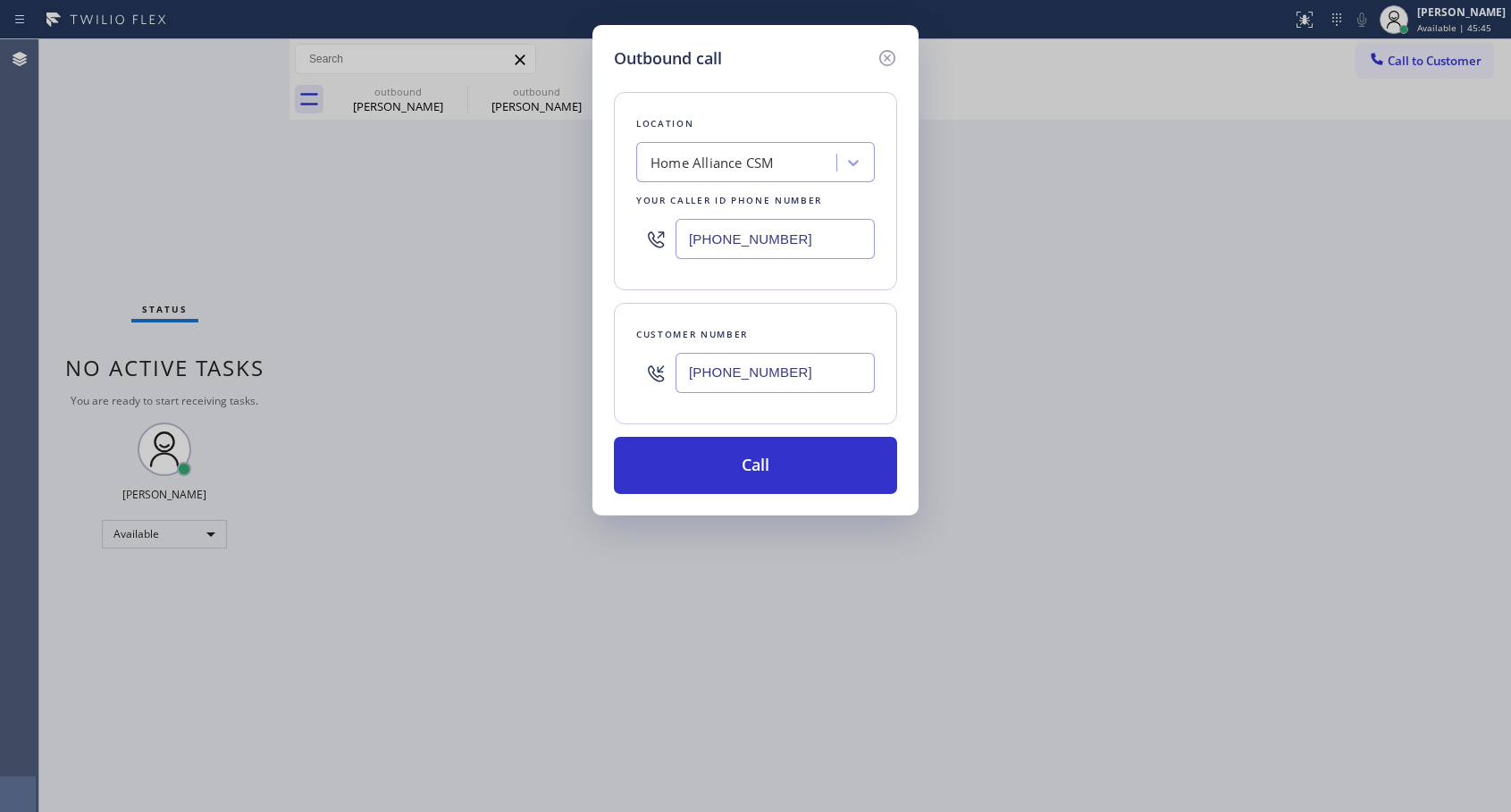
type input "[PHONE_NUMBER]"
drag, startPoint x: 731, startPoint y: 456, endPoint x: 802, endPoint y: 309, distance: 163.2
click at [731, 456] on button "Call" at bounding box center [755, 465] width 283 height 57
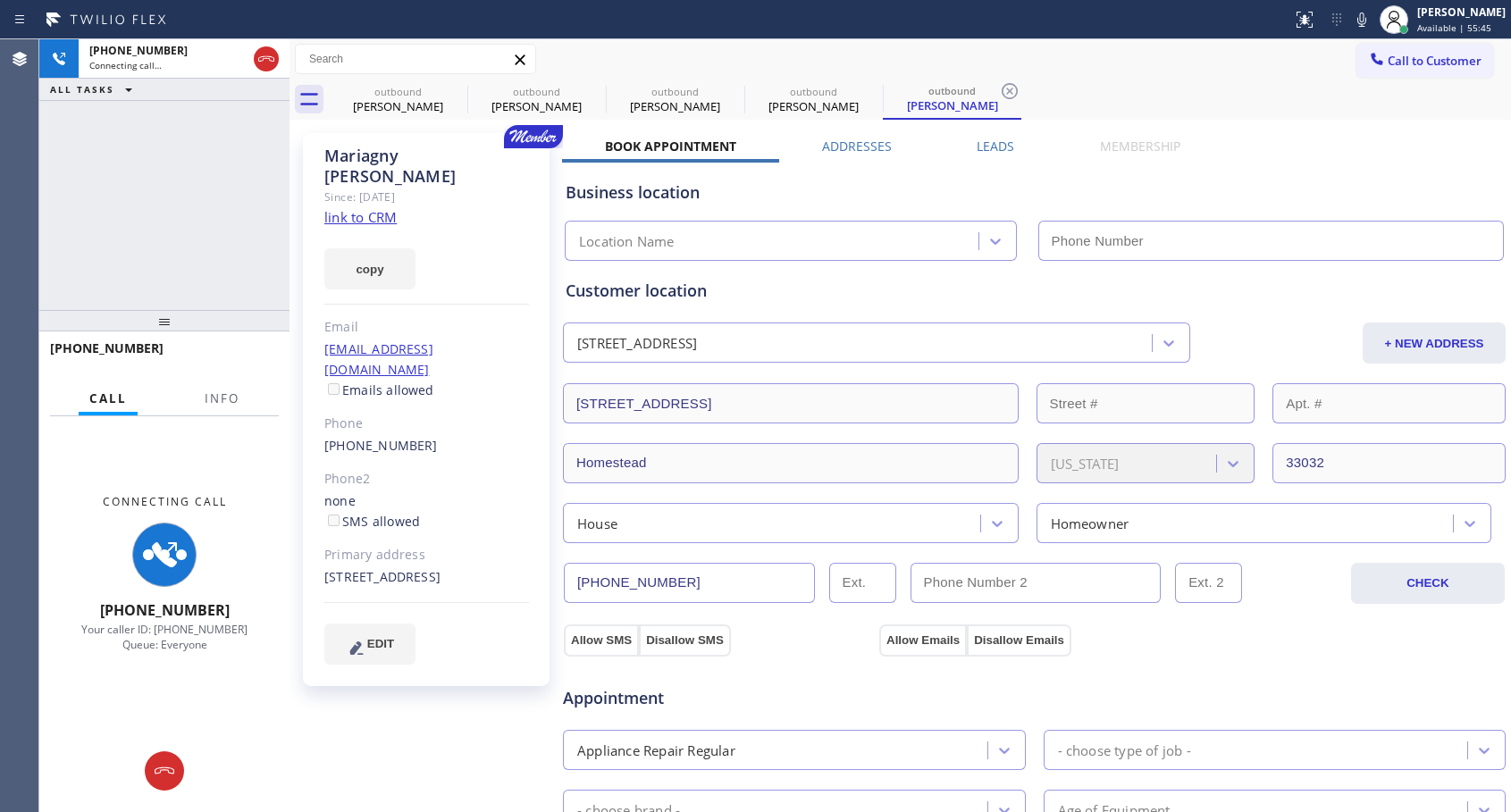
type input "[PHONE_NUMBER]"
click at [266, 58] on icon at bounding box center [266, 59] width 16 height 5
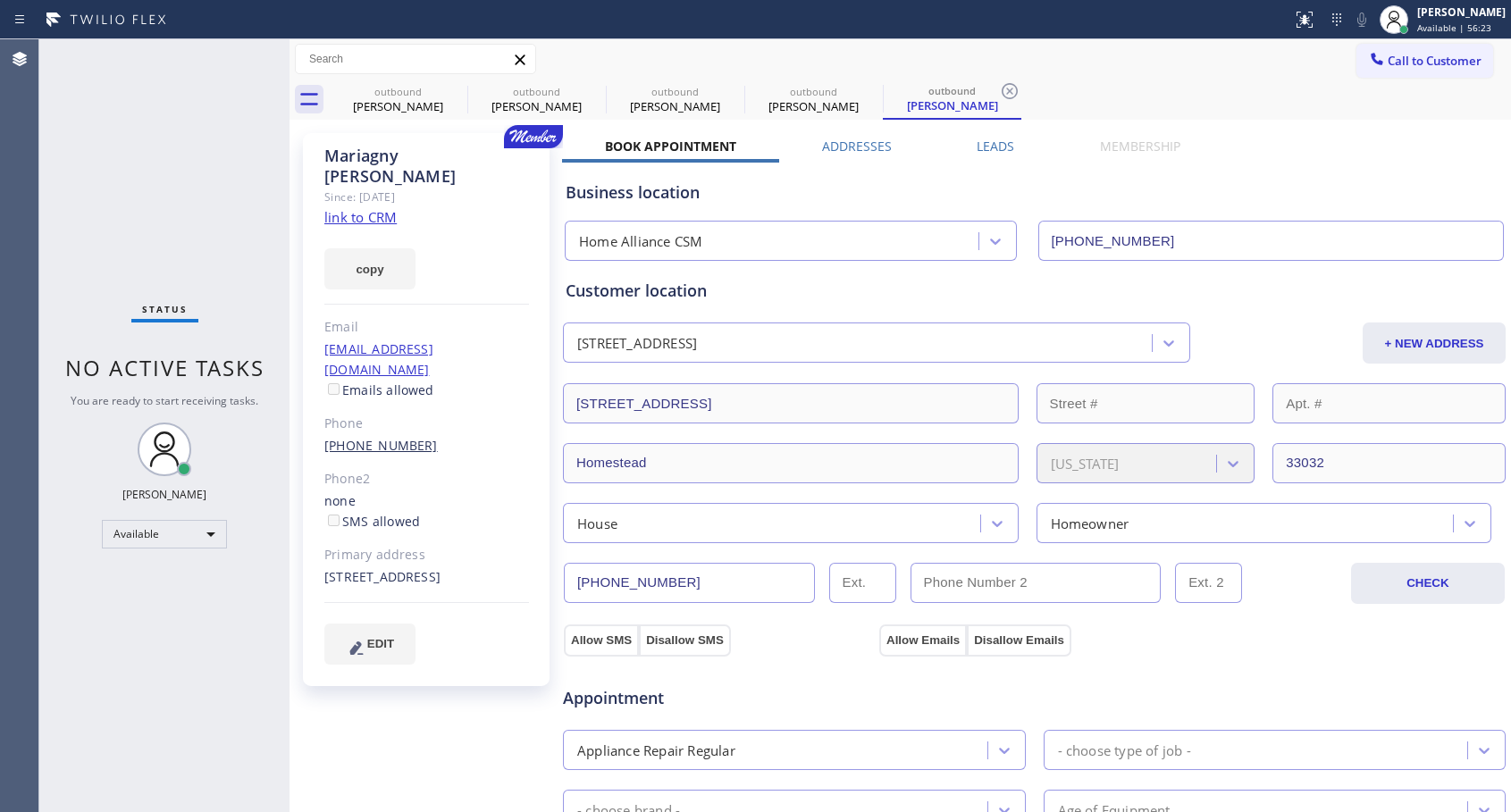
click at [393, 437] on link "[PHONE_NUMBER]" at bounding box center [381, 445] width 113 height 17
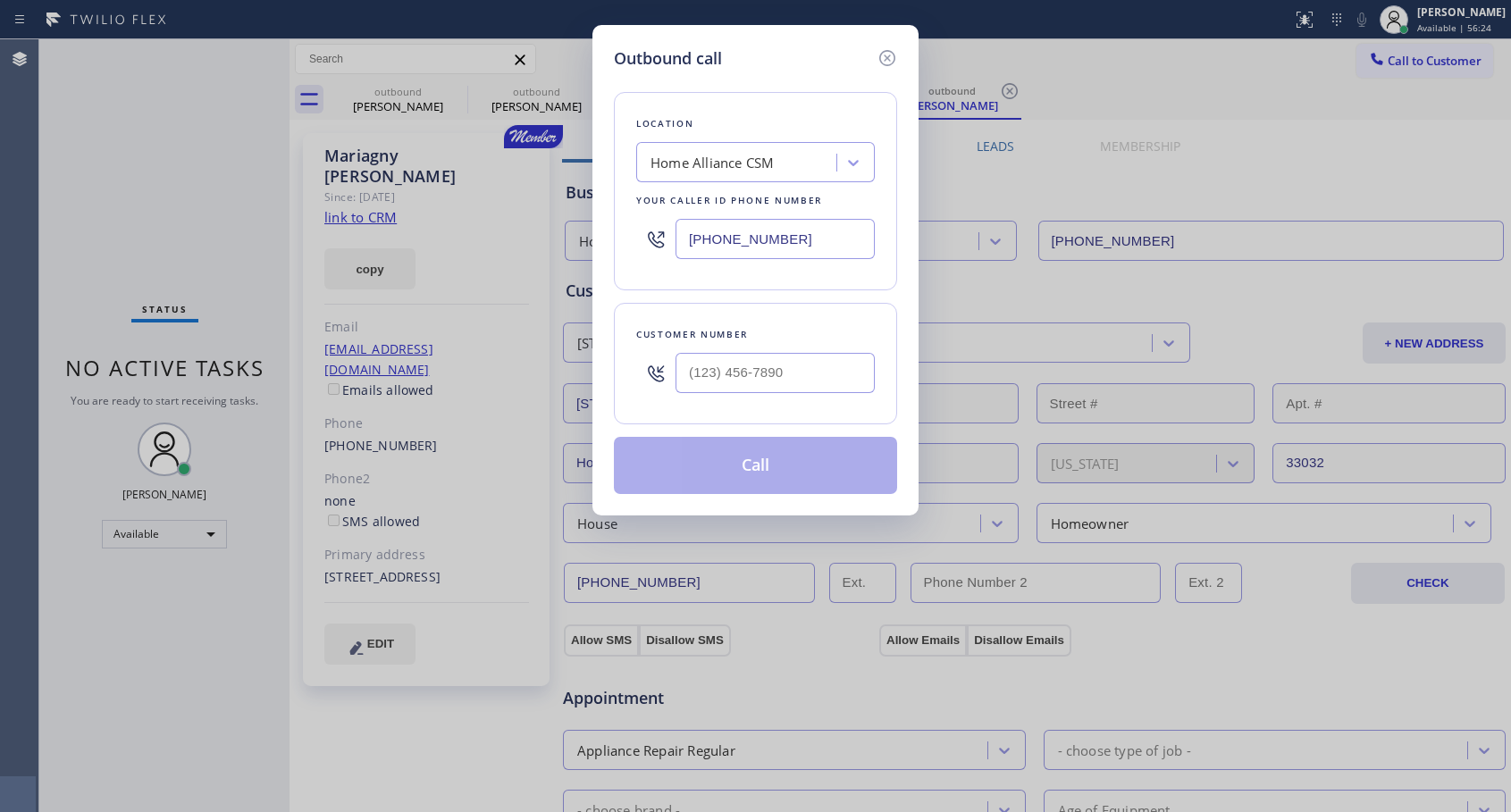
type input "[PHONE_NUMBER]"
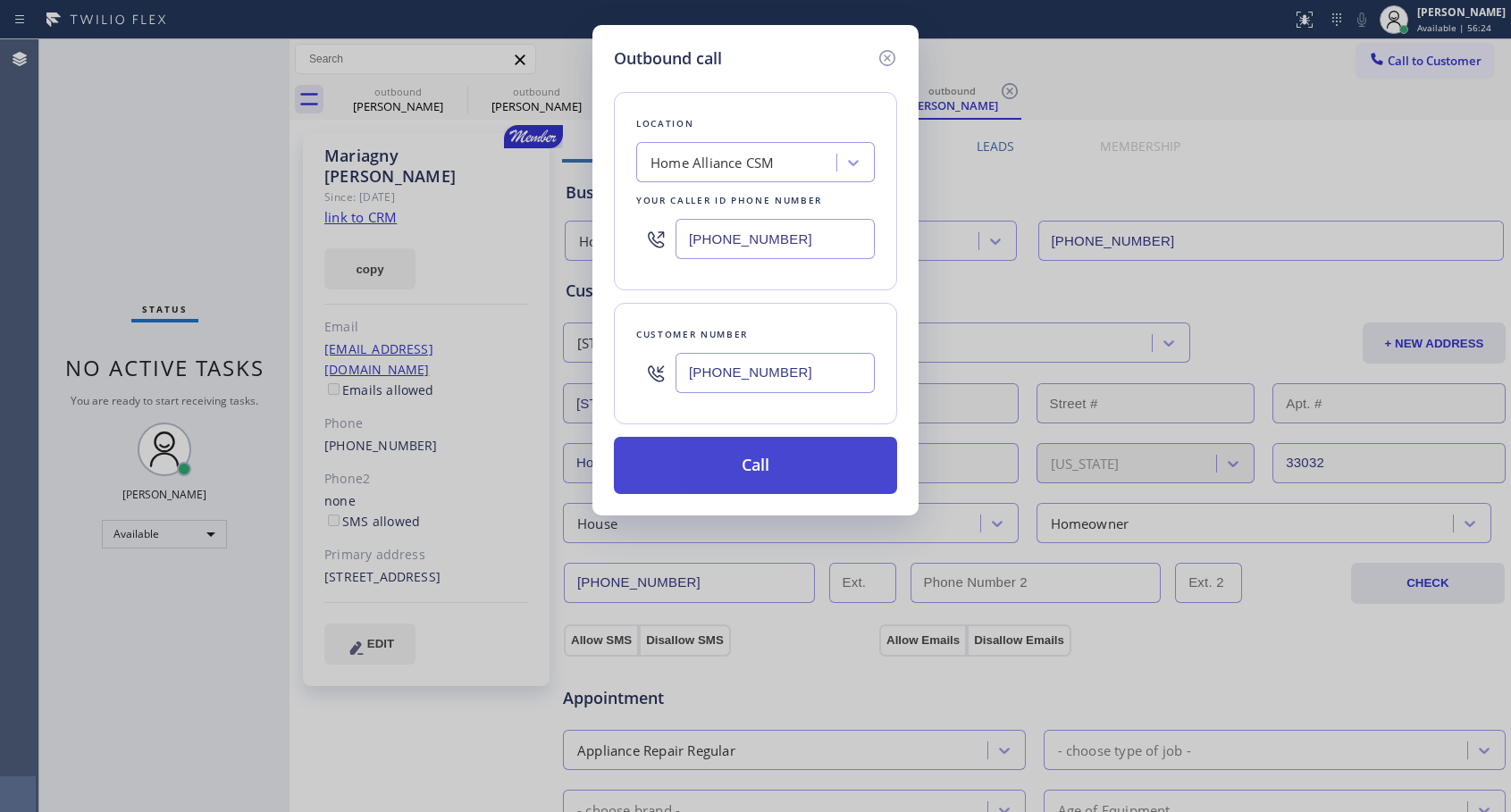
click at [810, 476] on button "Call" at bounding box center [755, 465] width 283 height 57
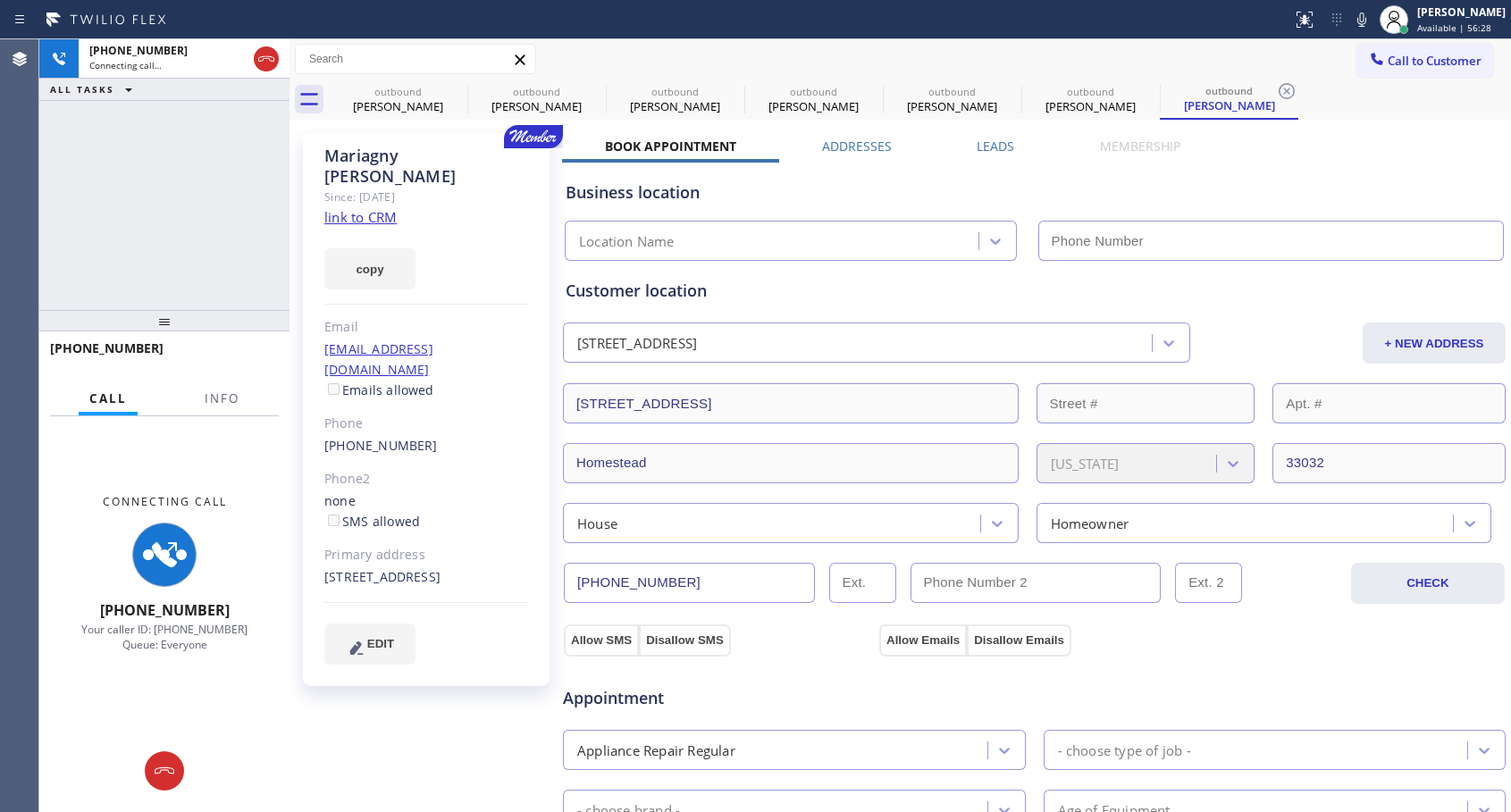
type input "[PHONE_NUMBER]"
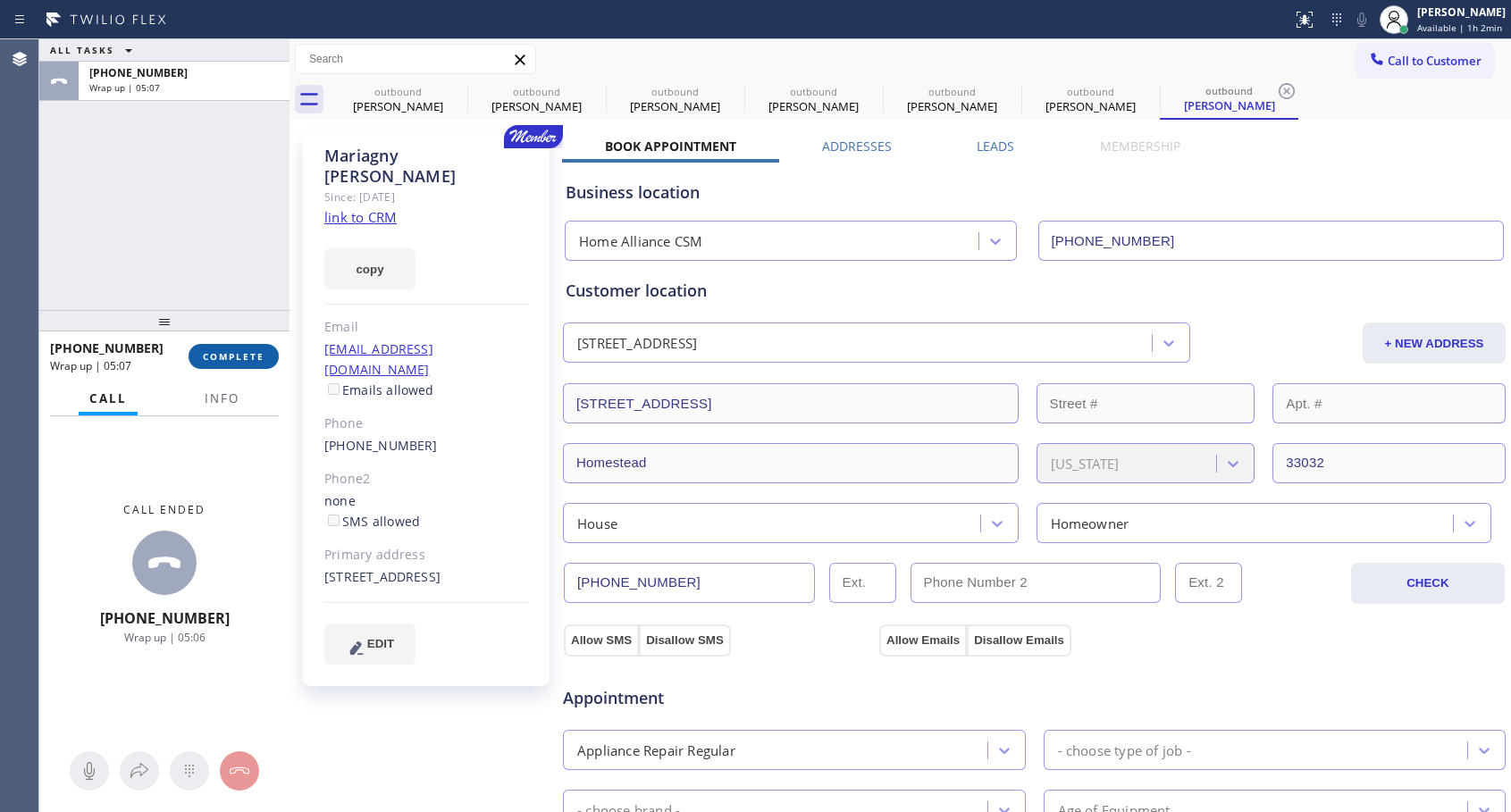
click at [228, 359] on span "COMPLETE" at bounding box center [234, 357] width 62 height 13
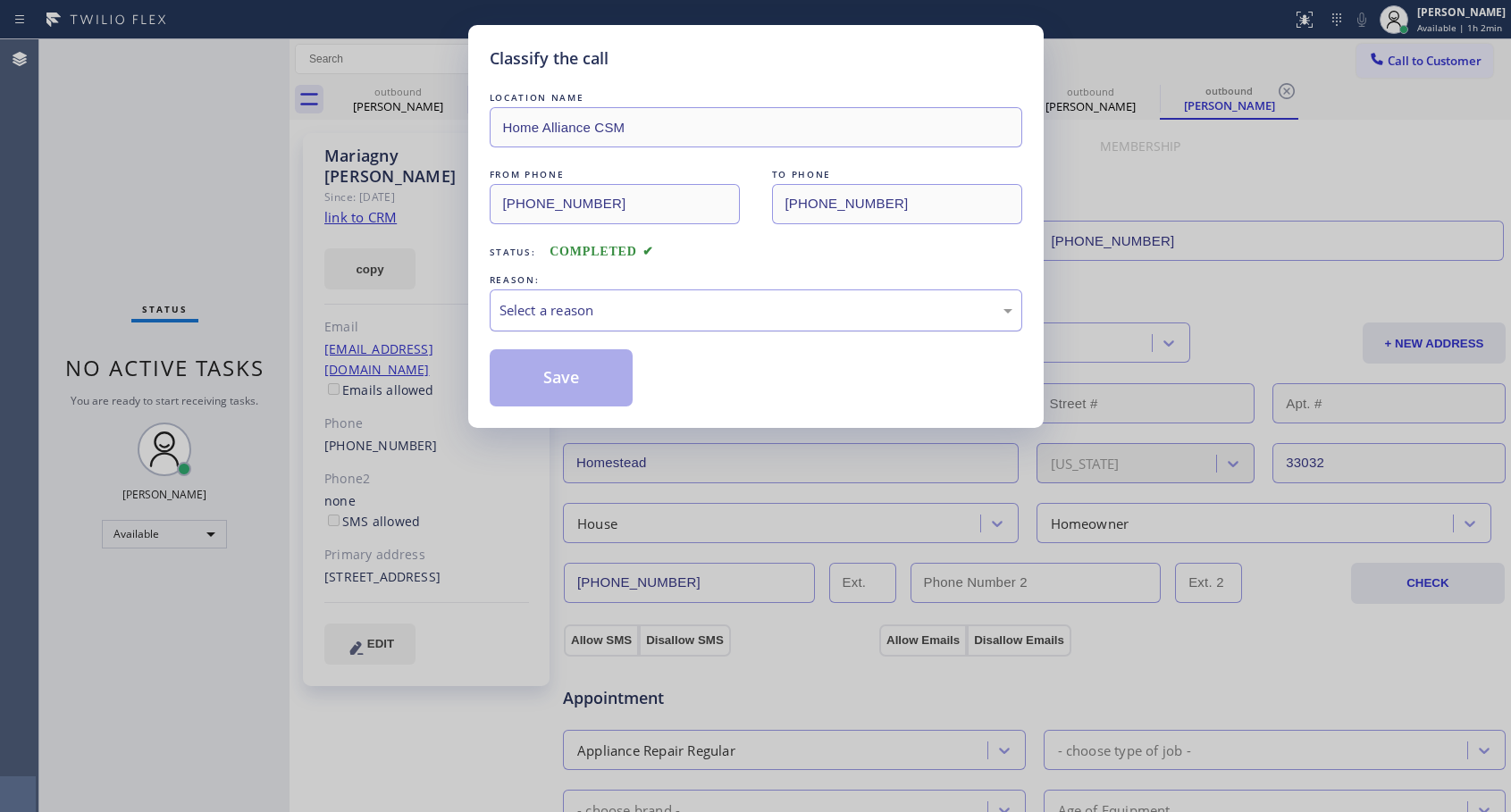
click at [606, 289] on div "Select a reason" at bounding box center [756, 310] width 533 height 42
click at [571, 368] on button "Save" at bounding box center [561, 378] width 144 height 57
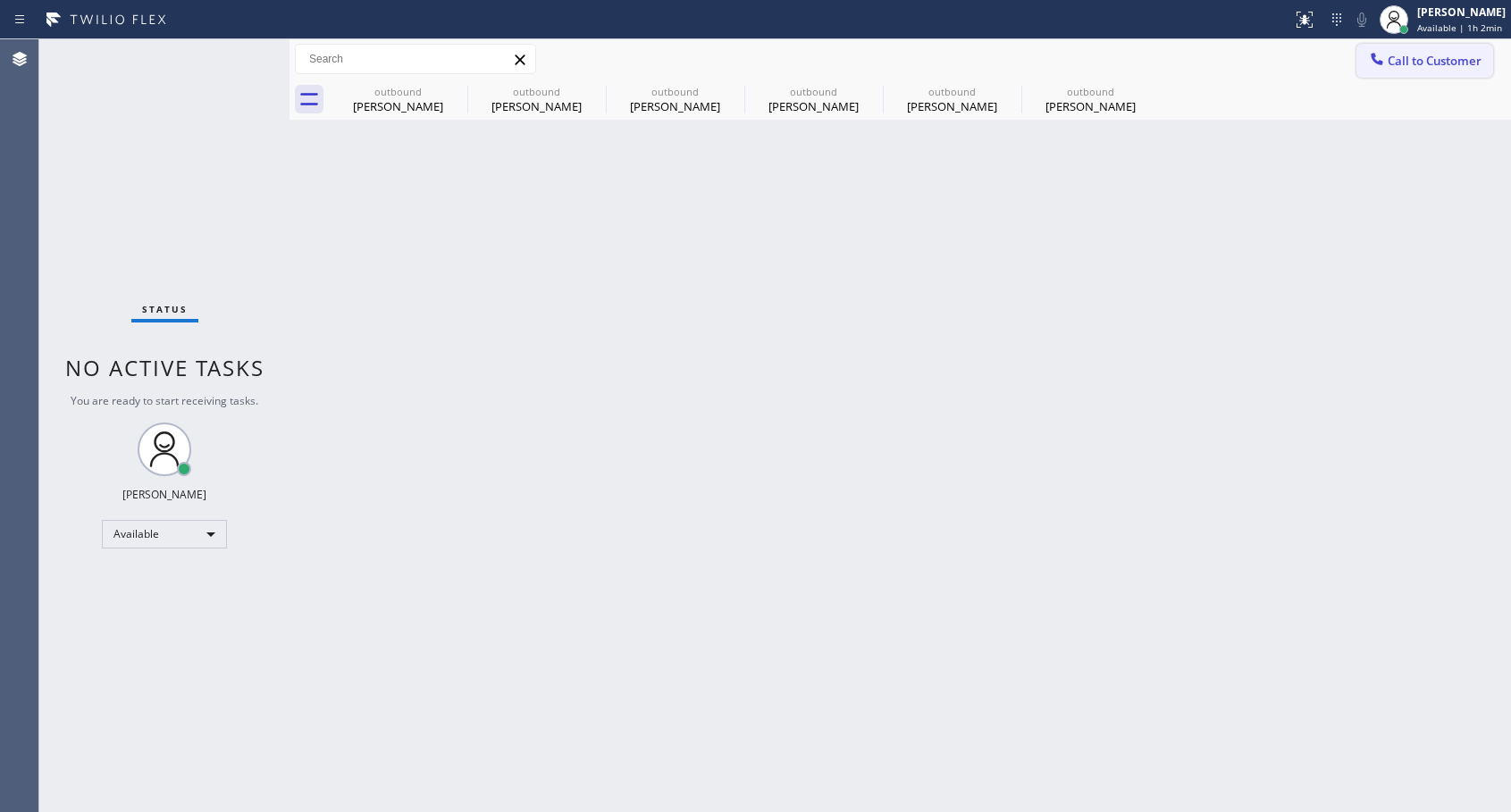
click at [1428, 65] on span "Call to Customer" at bounding box center [1435, 61] width 93 height 16
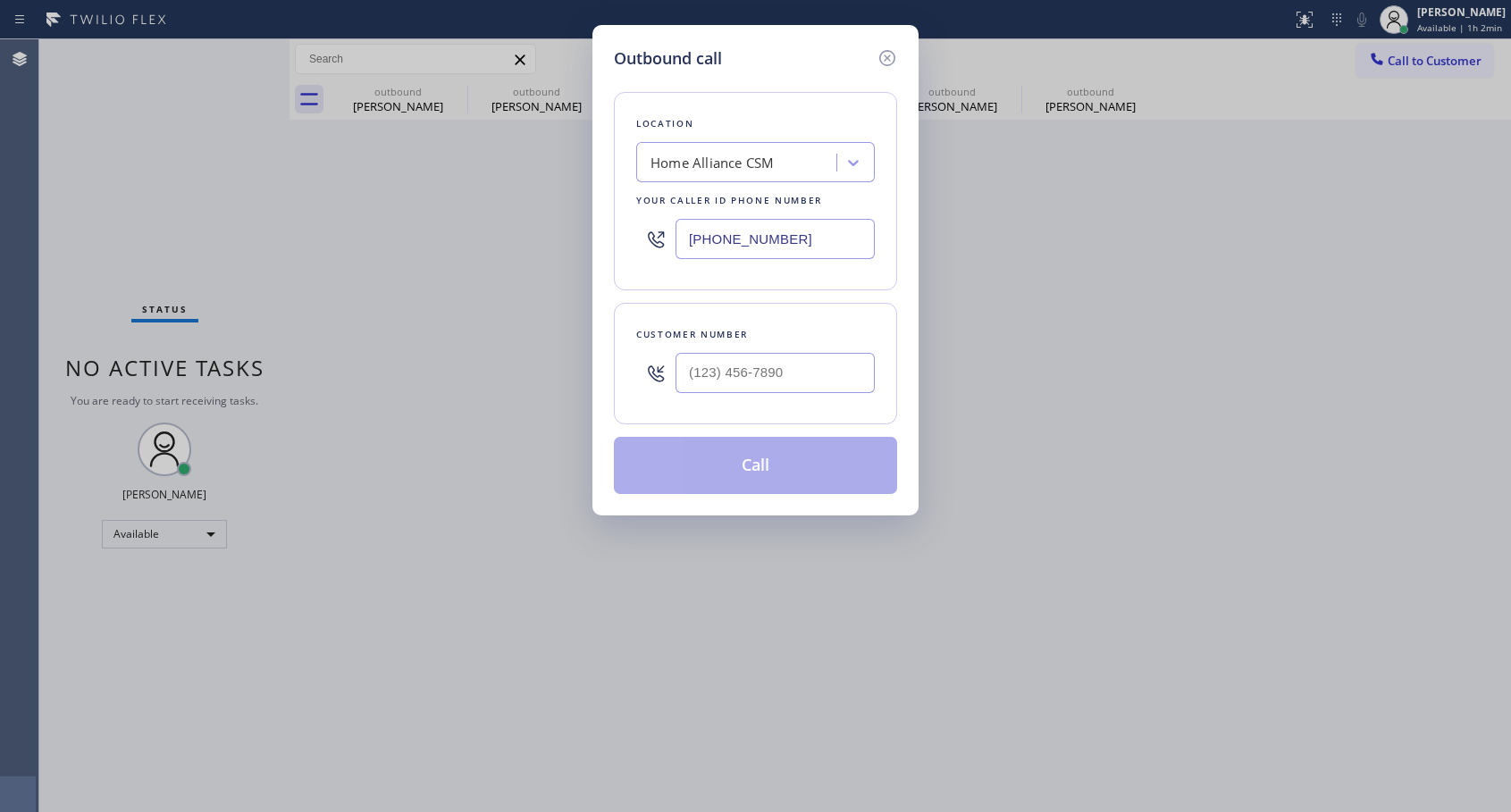
click at [808, 349] on div at bounding box center [775, 373] width 199 height 58
click at [808, 350] on div at bounding box center [775, 373] width 199 height 58
click at [782, 371] on input "(___) ___-____" at bounding box center [775, 373] width 199 height 40
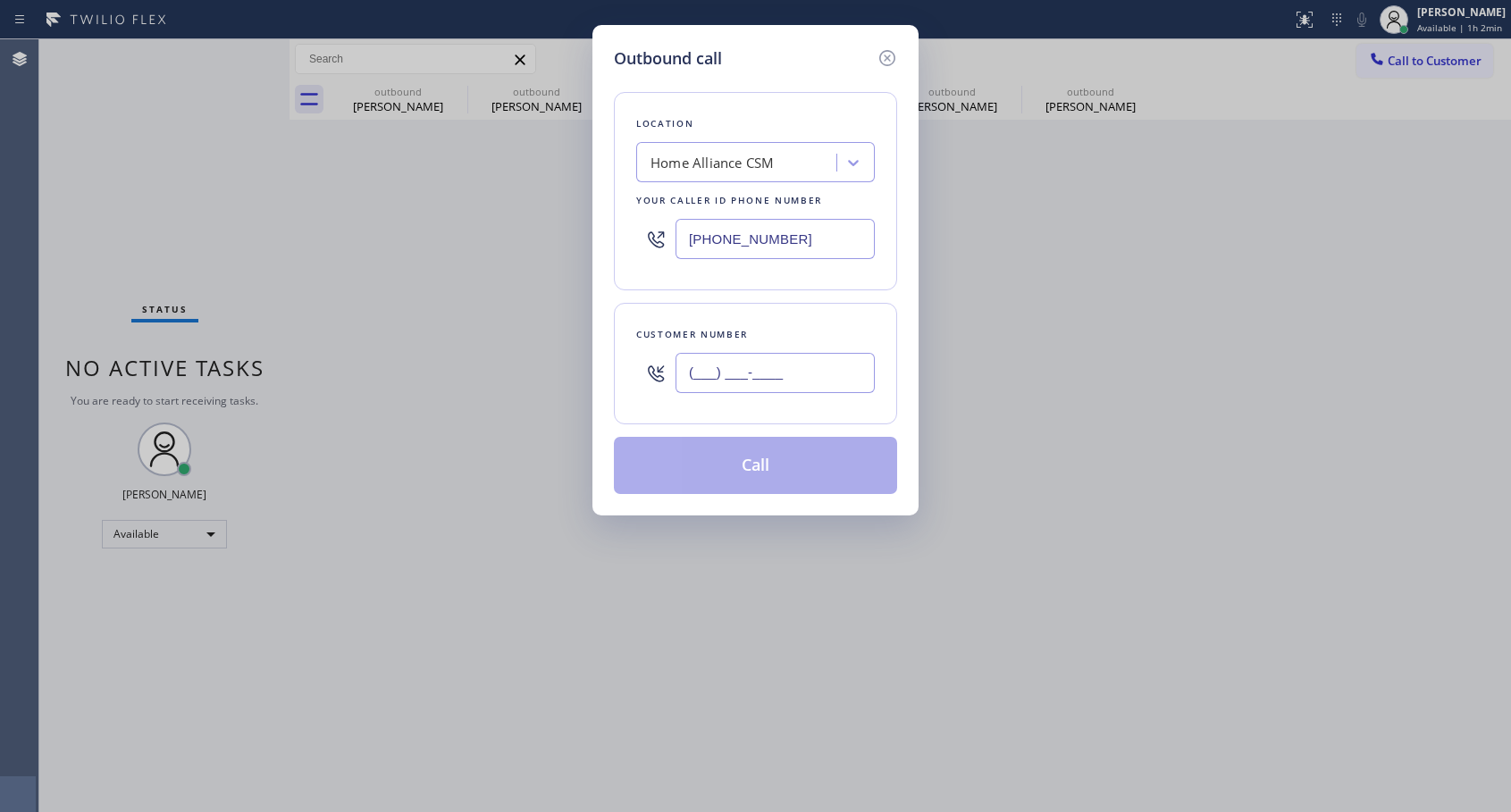
paste input "415) 867-4848"
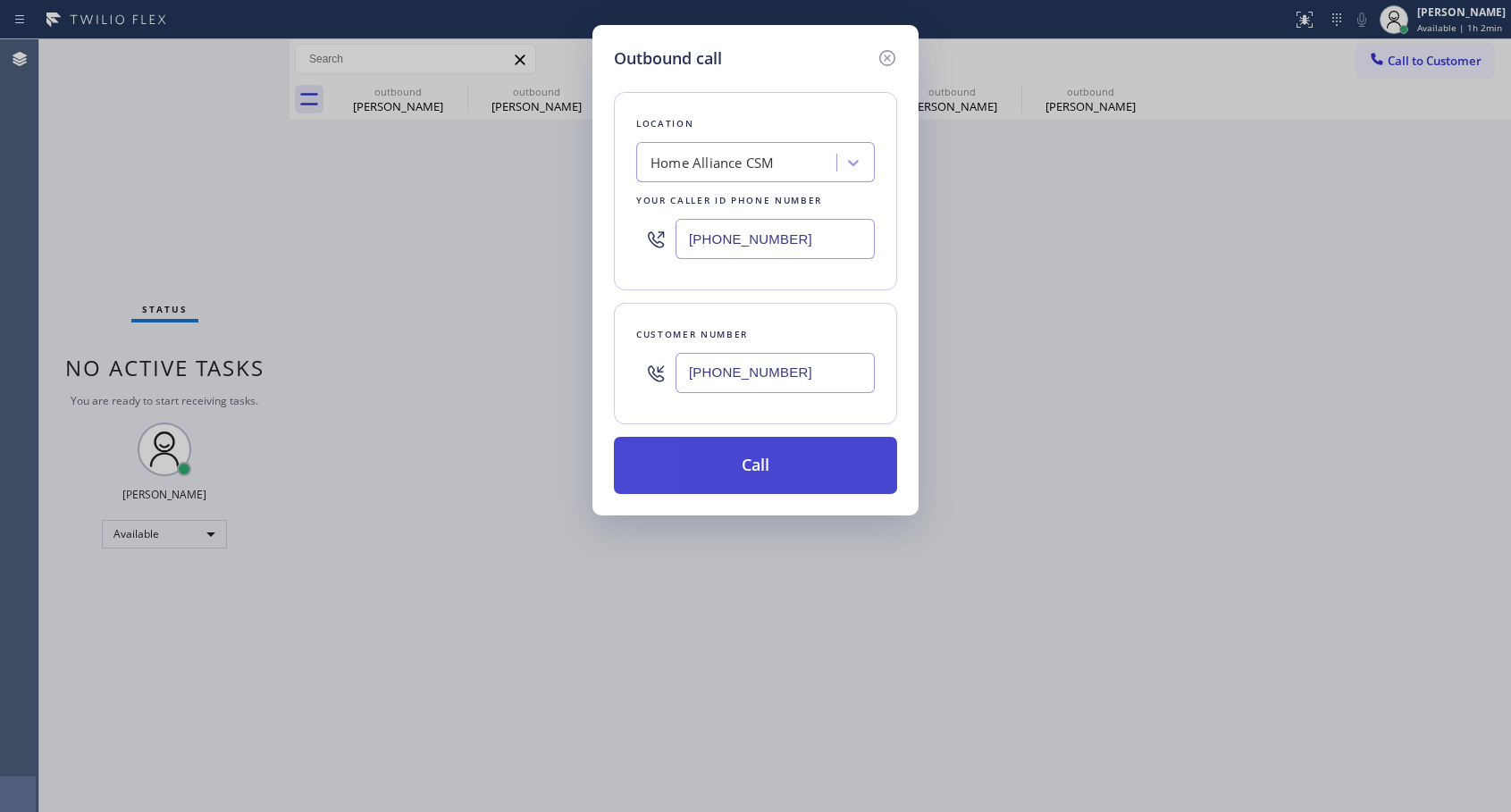
type input "[PHONE_NUMBER]"
click at [768, 472] on button "Call" at bounding box center [755, 465] width 283 height 57
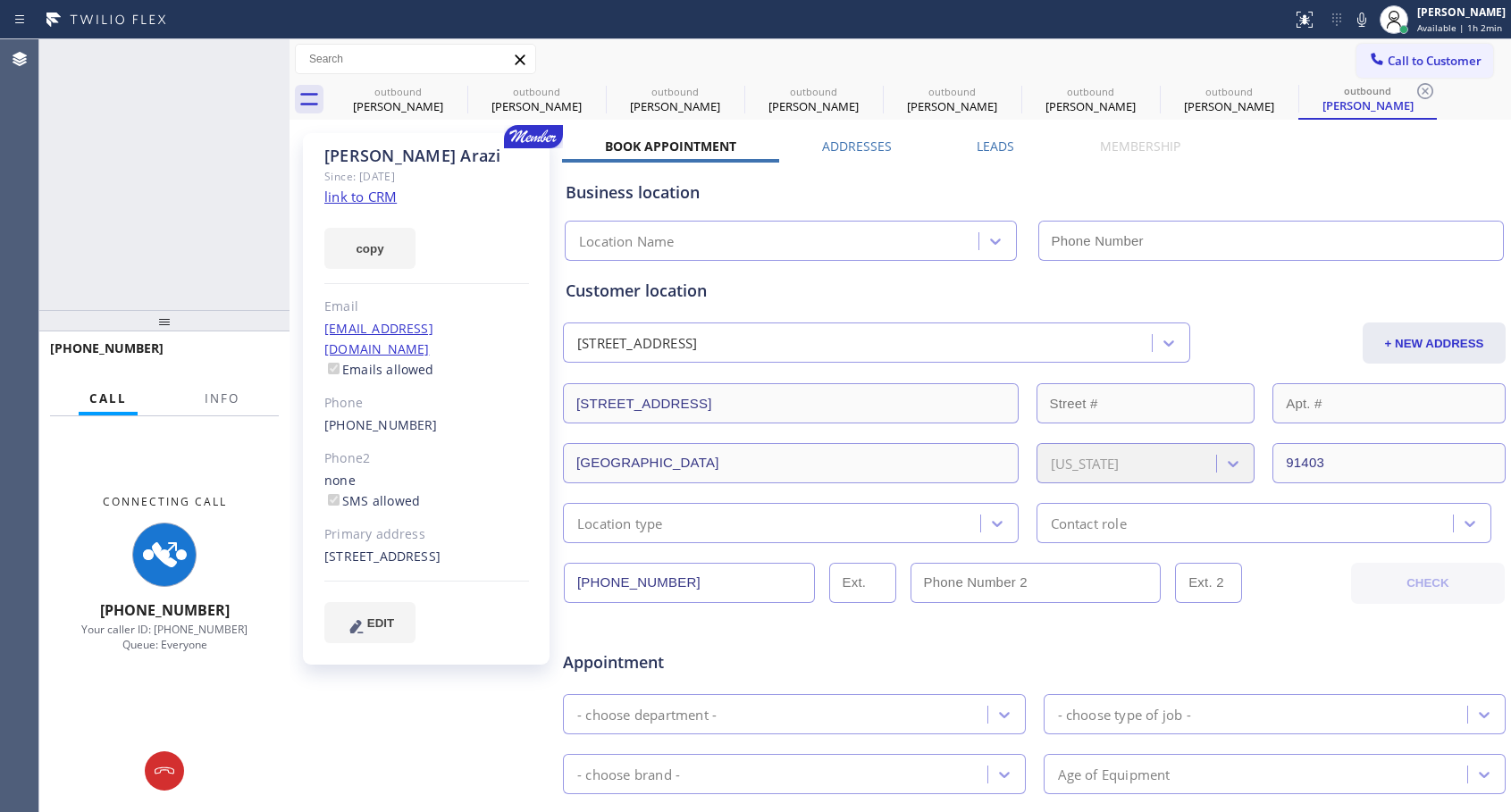
type input "[PHONE_NUMBER]"
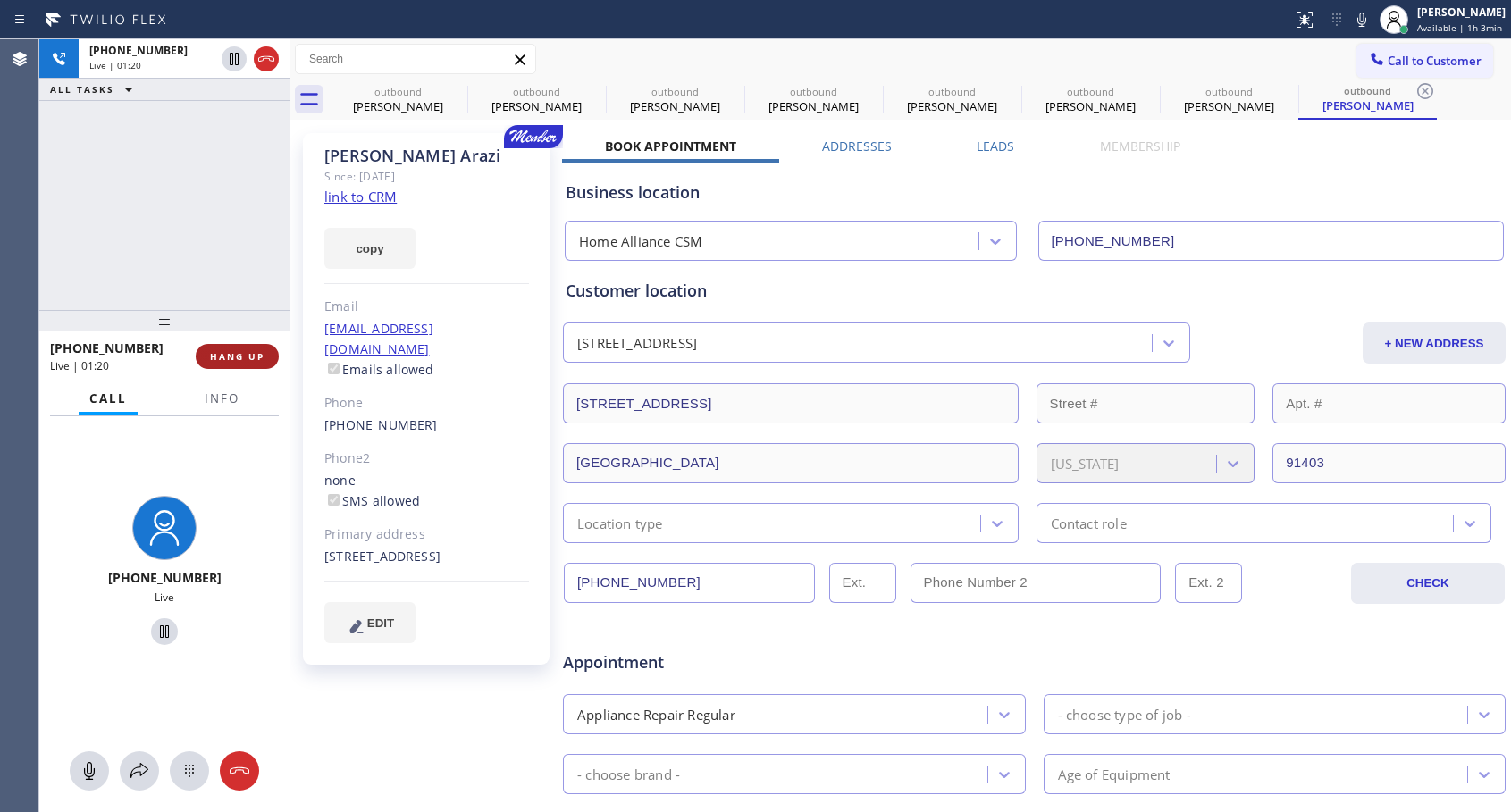
click at [211, 353] on span "HANG UP" at bounding box center [237, 357] width 55 height 13
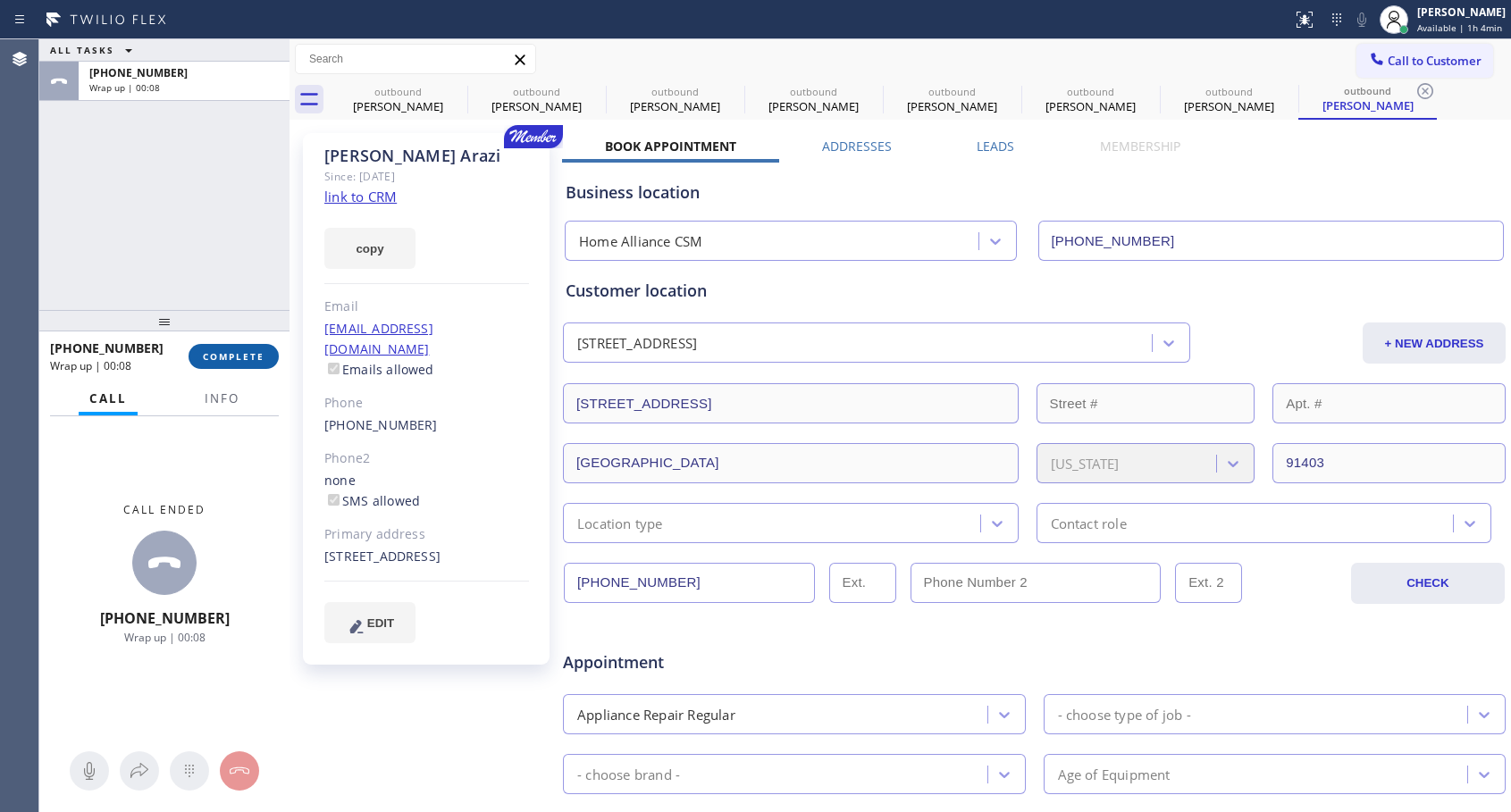
click at [252, 350] on span "COMPLETE" at bounding box center [234, 357] width 62 height 13
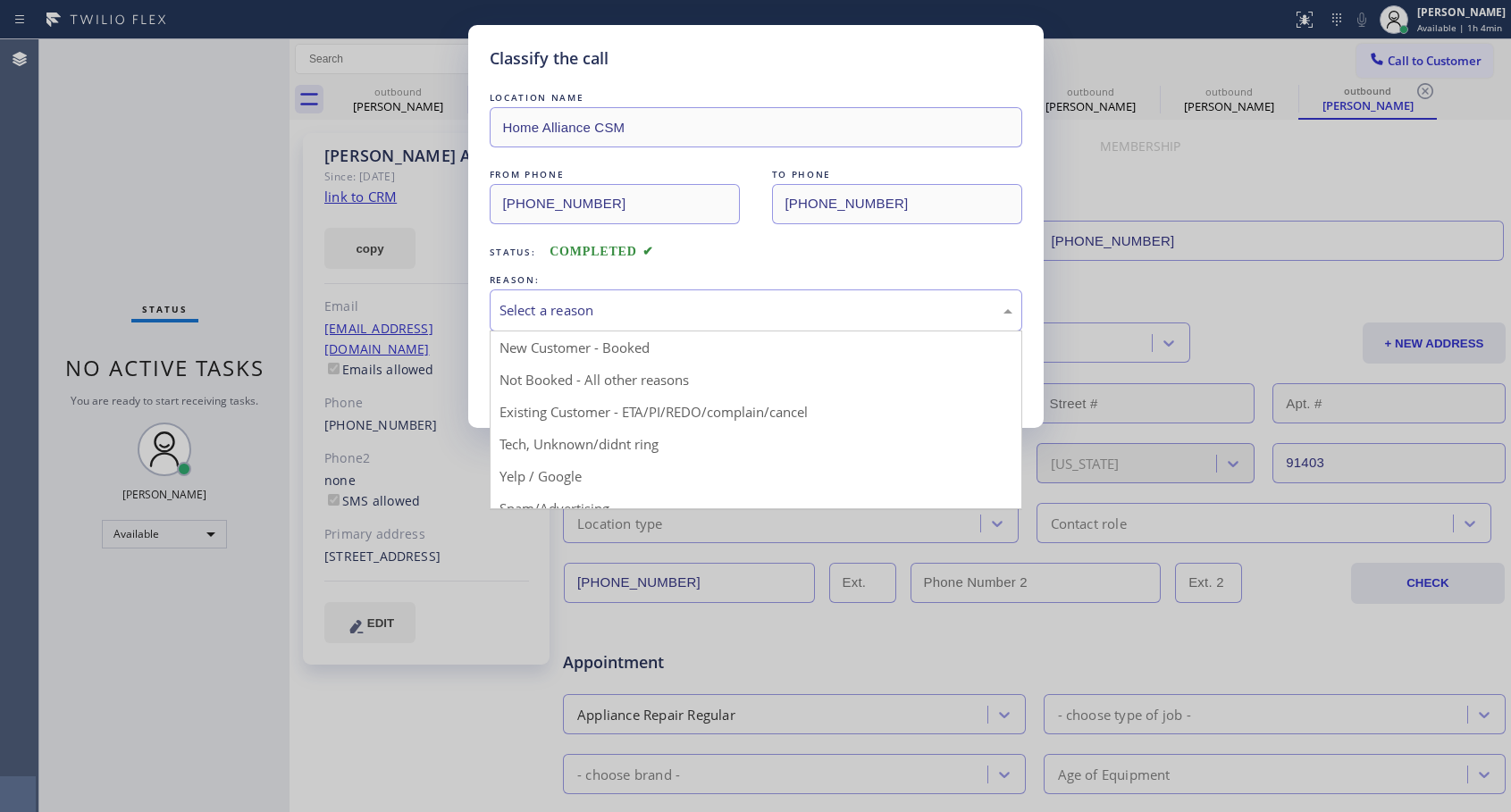
click at [575, 316] on div "Select a reason" at bounding box center [756, 310] width 513 height 21
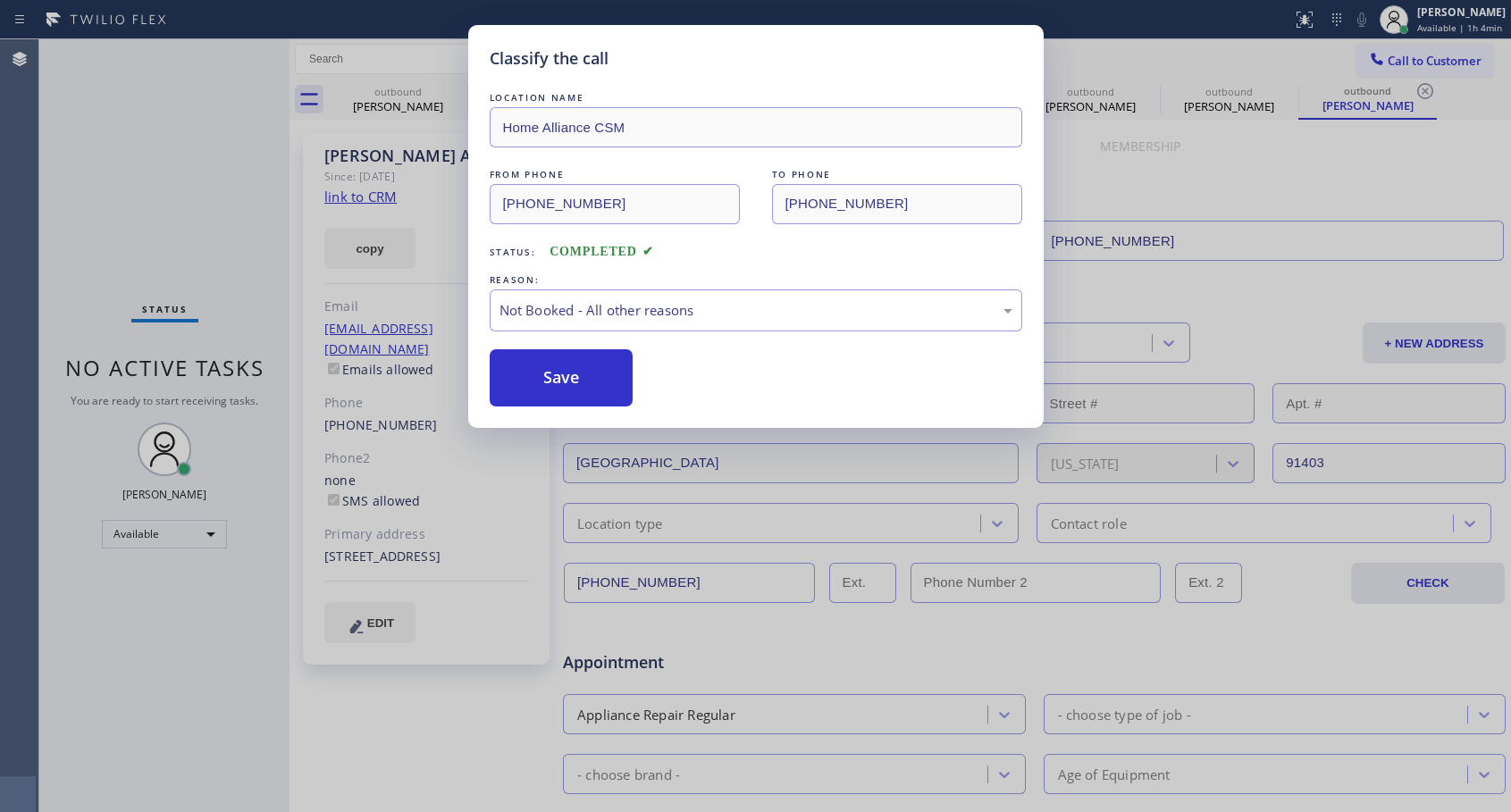
drag, startPoint x: 572, startPoint y: 373, endPoint x: 651, endPoint y: 283, distance: 119.8
click at [651, 283] on div "LOCATION NAME Home Alliance CSM FROM PHONE [PHONE_NUMBER] TO PHONE [PHONE_NUMBE…" at bounding box center [756, 247] width 533 height 318
click at [655, 309] on div "Not Booked - All other reasons" at bounding box center [756, 310] width 513 height 21
click at [620, 380] on button "Save" at bounding box center [561, 378] width 144 height 57
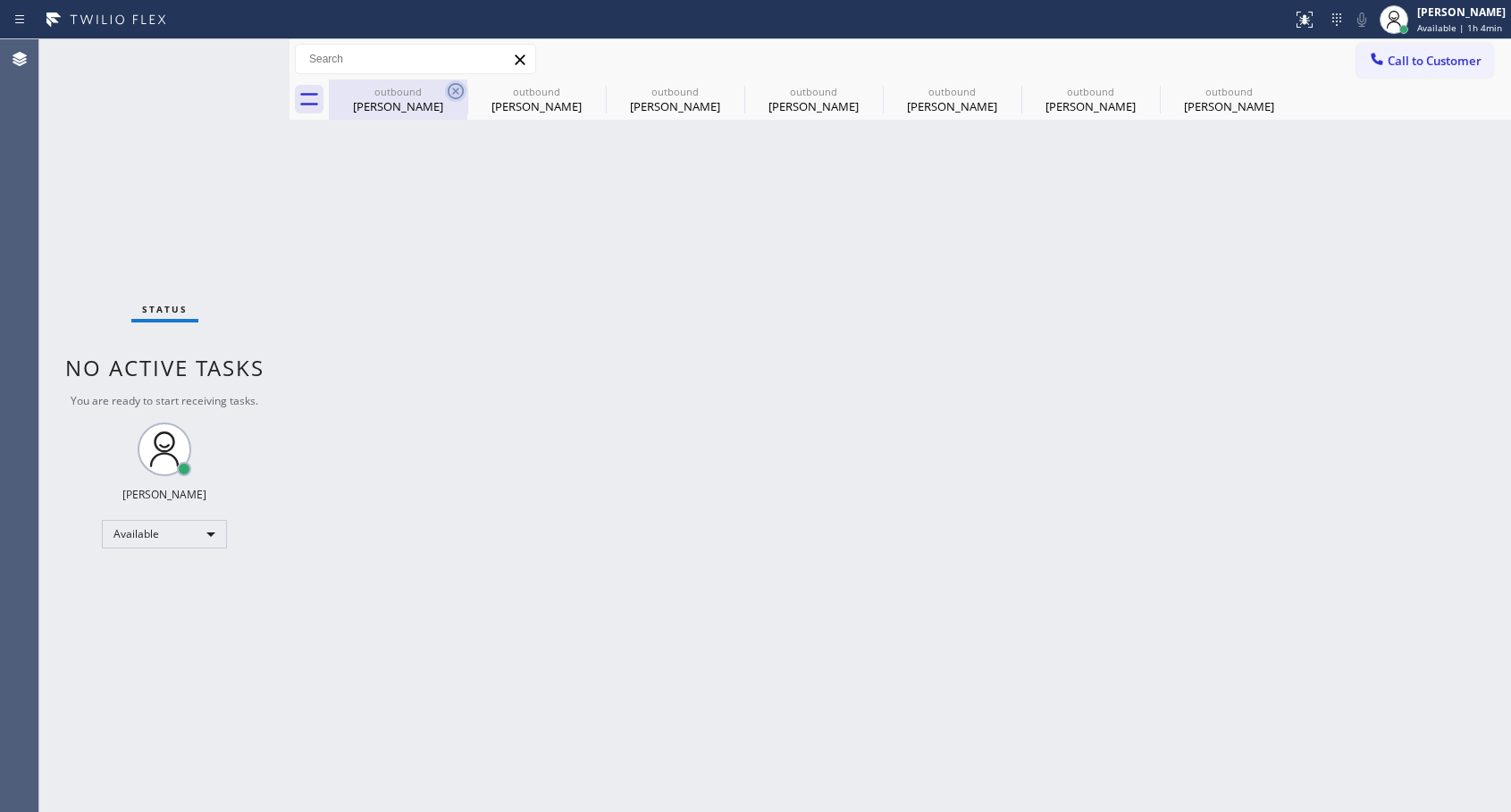
click at [450, 93] on icon at bounding box center [455, 92] width 22 height 22
click at [0, 0] on icon at bounding box center [0, 0] width 0 height 0
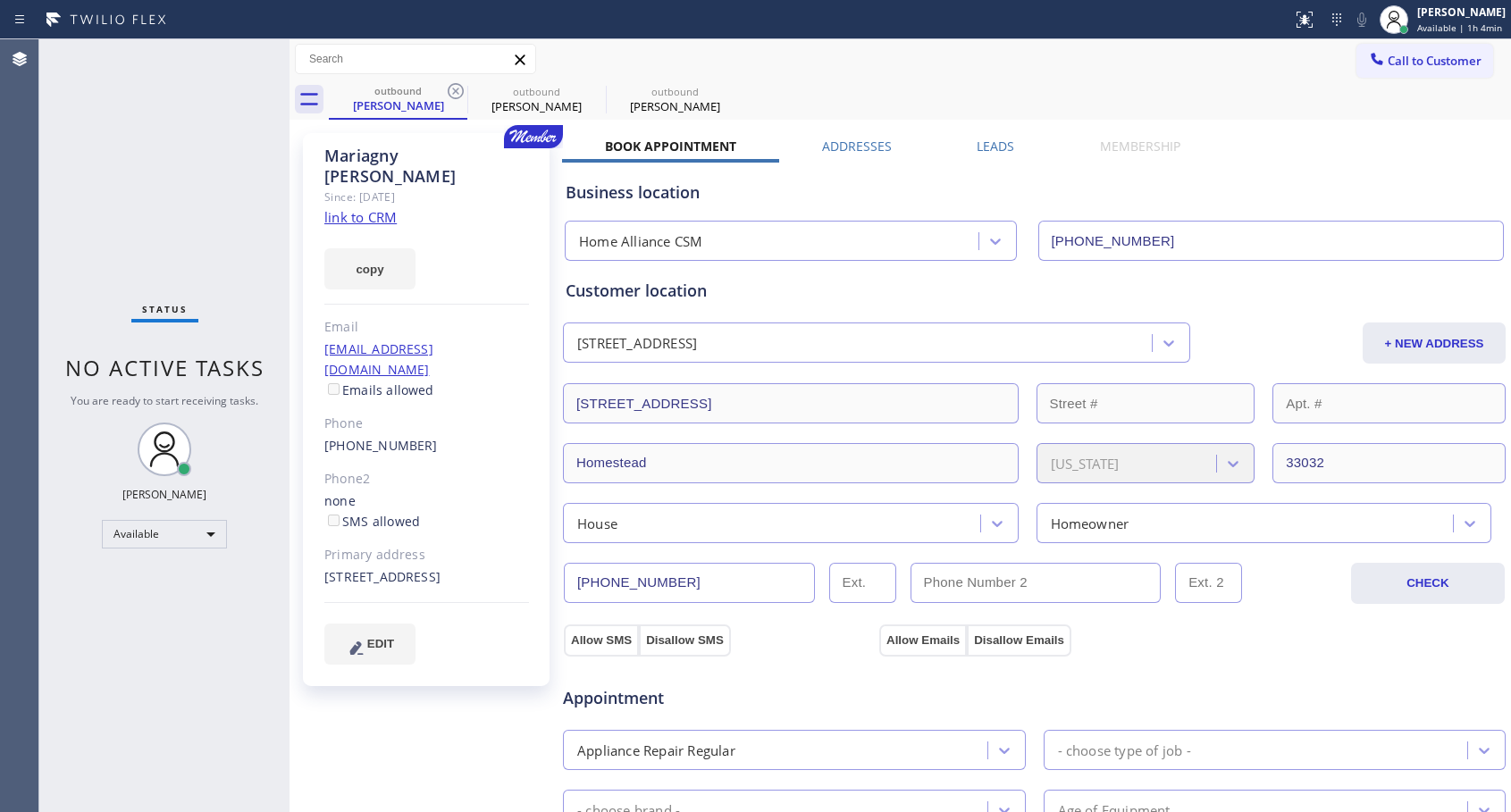
click at [450, 93] on icon at bounding box center [455, 92] width 22 height 22
click at [0, 0] on icon at bounding box center [0, 0] width 0 height 0
click at [450, 93] on div "outbound [PERSON_NAME] outbound Mariagny [PERSON_NAME] outbound [PERSON_NAME]" at bounding box center [920, 100] width 1182 height 40
